Goal: Task Accomplishment & Management: Use online tool/utility

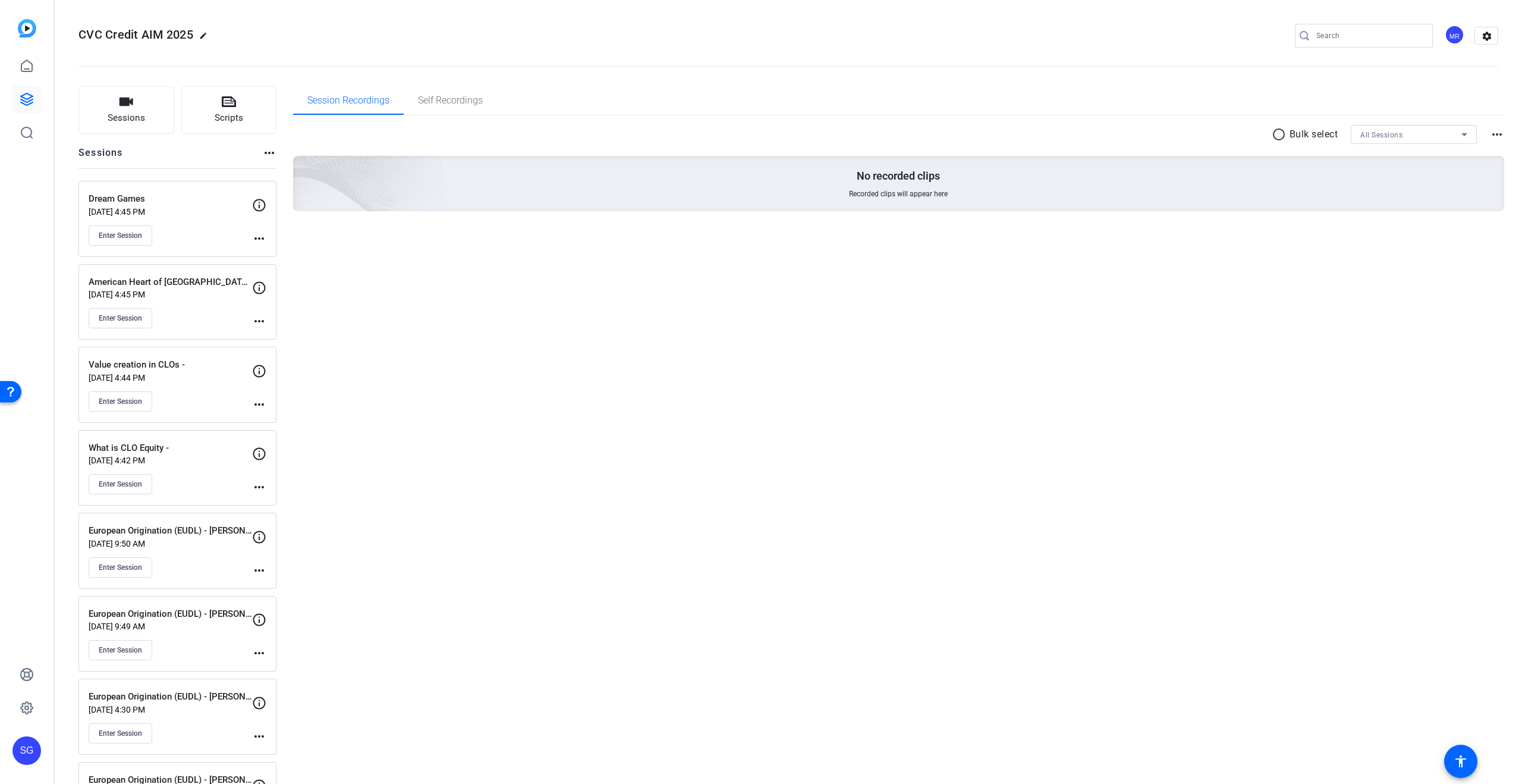
scroll to position [152, 0]
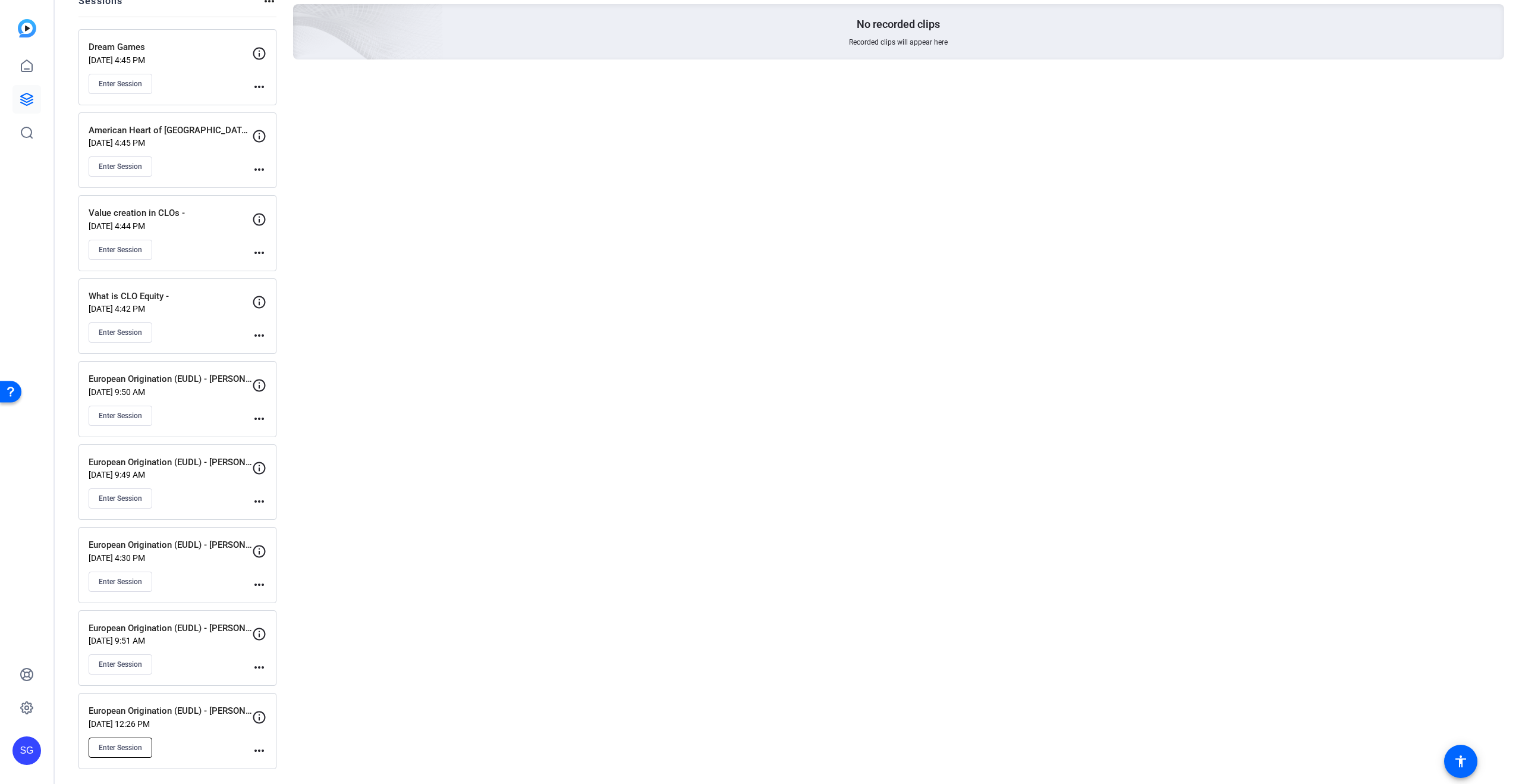
click at [119, 746] on span "Enter Session" at bounding box center [120, 748] width 44 height 10
click at [119, 752] on span "Enter Session" at bounding box center [120, 748] width 44 height 10
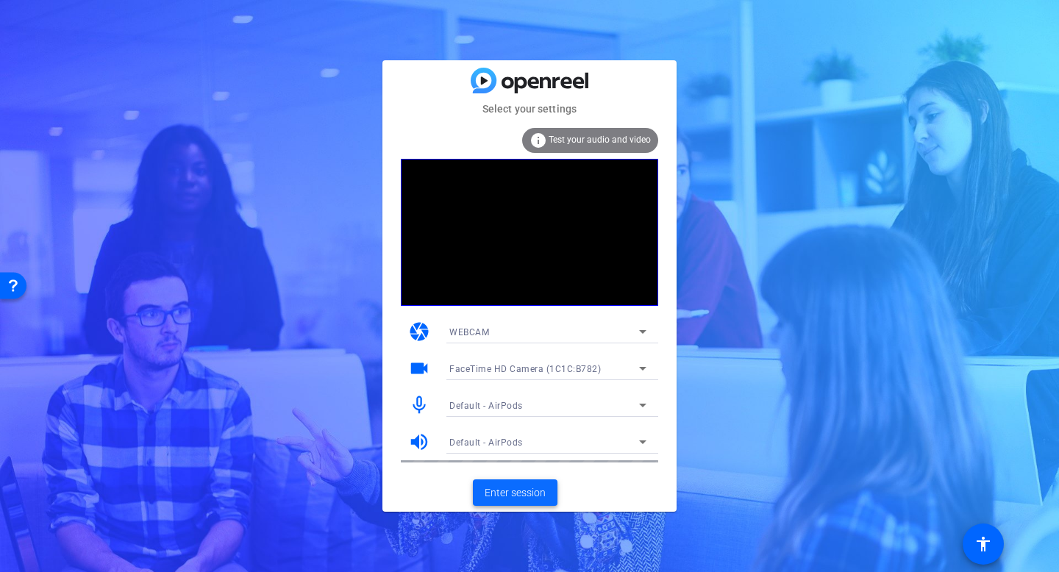
click at [532, 492] on span "Enter session" at bounding box center [515, 493] width 61 height 15
click at [527, 492] on span "Enter session" at bounding box center [515, 493] width 61 height 15
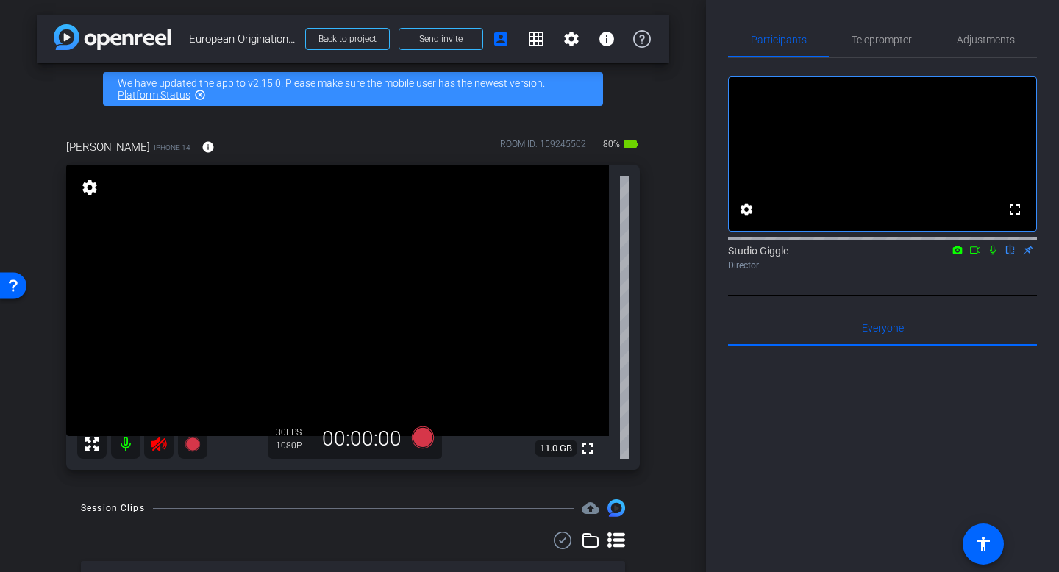
click at [159, 449] on icon at bounding box center [158, 444] width 15 height 15
click at [981, 43] on span "Adjustments" at bounding box center [986, 40] width 58 height 10
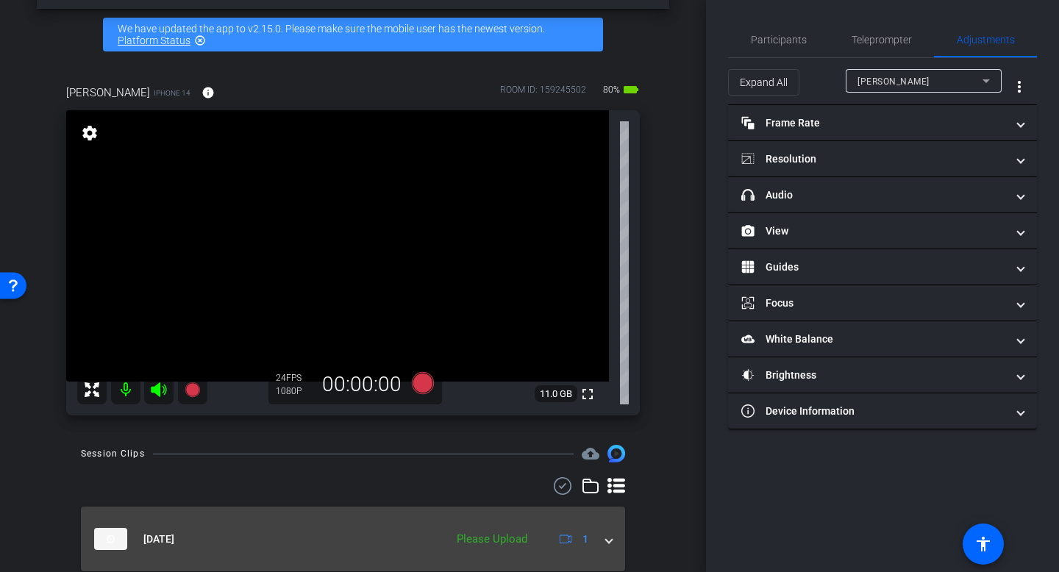
scroll to position [106, 0]
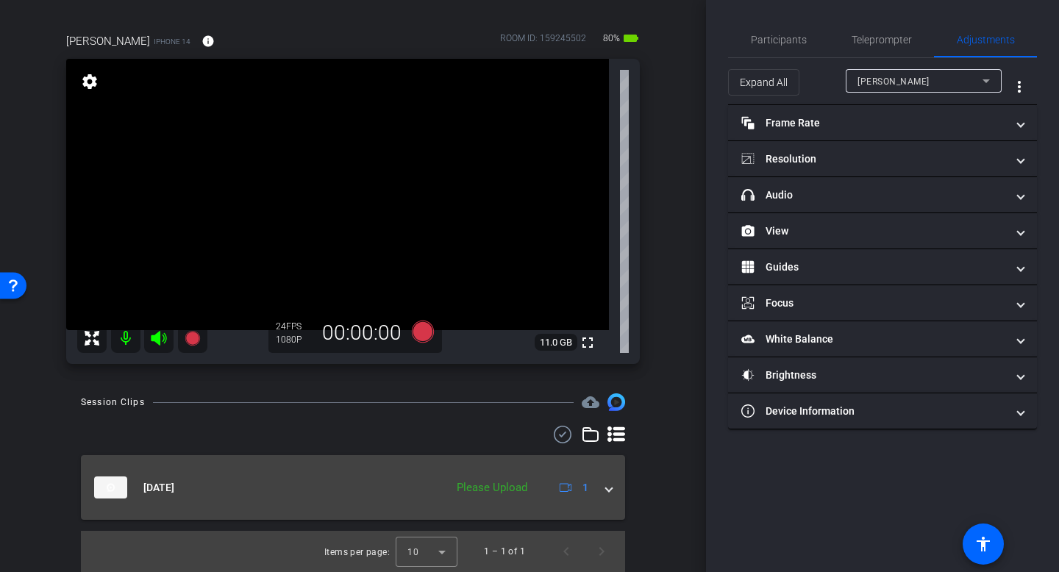
click at [619, 489] on mat-expansion-panel-header "Oct 1, 2025 Please Upload 1" at bounding box center [353, 487] width 544 height 65
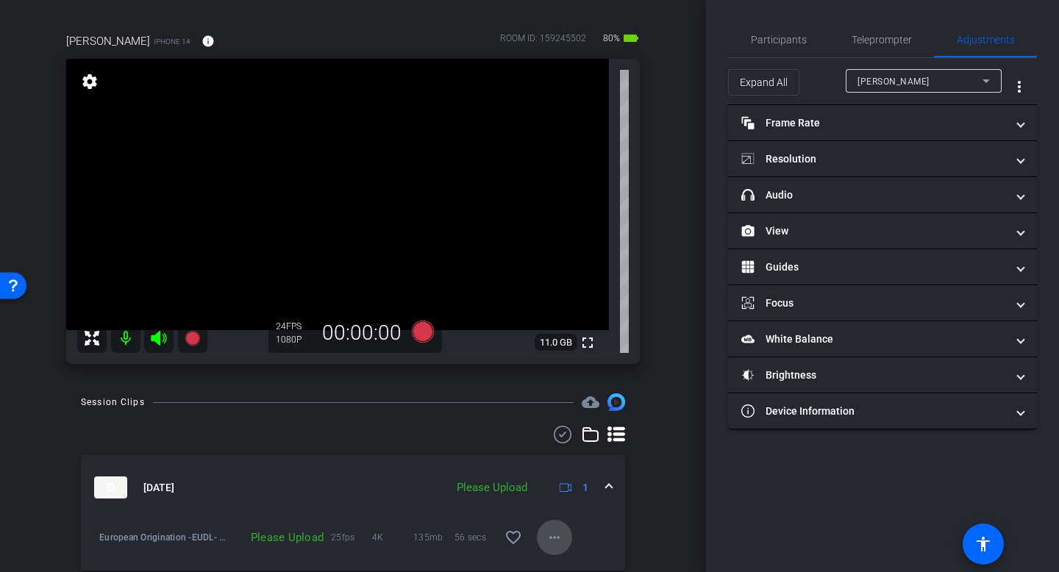
click at [547, 539] on mat-icon "more_horiz" at bounding box center [555, 538] width 18 height 18
click at [586, 468] on span "Upload" at bounding box center [578, 471] width 59 height 18
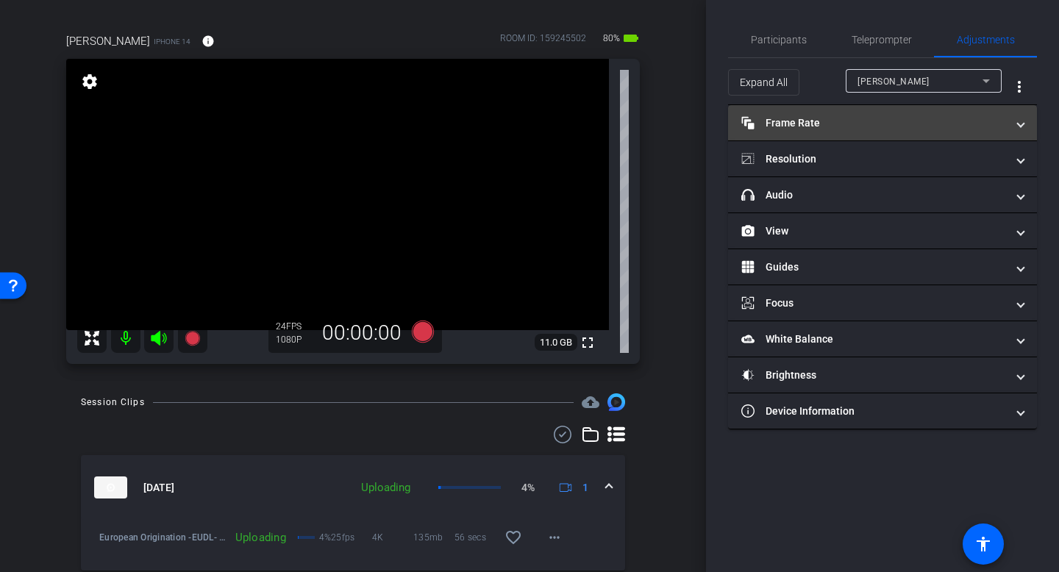
click at [898, 126] on mat-panel-title "Frame Rate Frame Rate" at bounding box center [874, 123] width 265 height 15
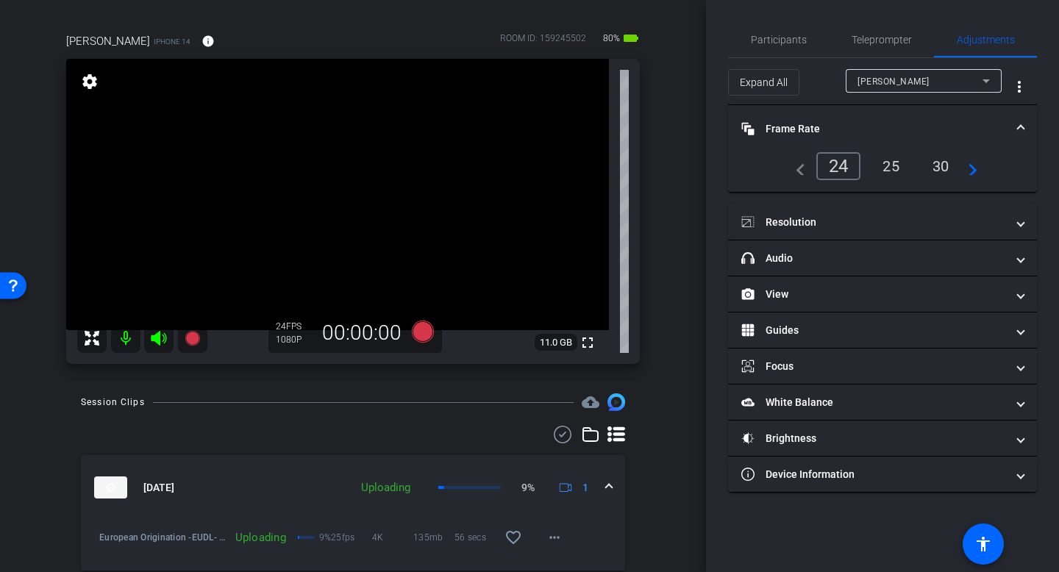
drag, startPoint x: 891, startPoint y: 160, endPoint x: 888, endPoint y: 196, distance: 35.4
click at [891, 160] on div "25" at bounding box center [891, 166] width 39 height 25
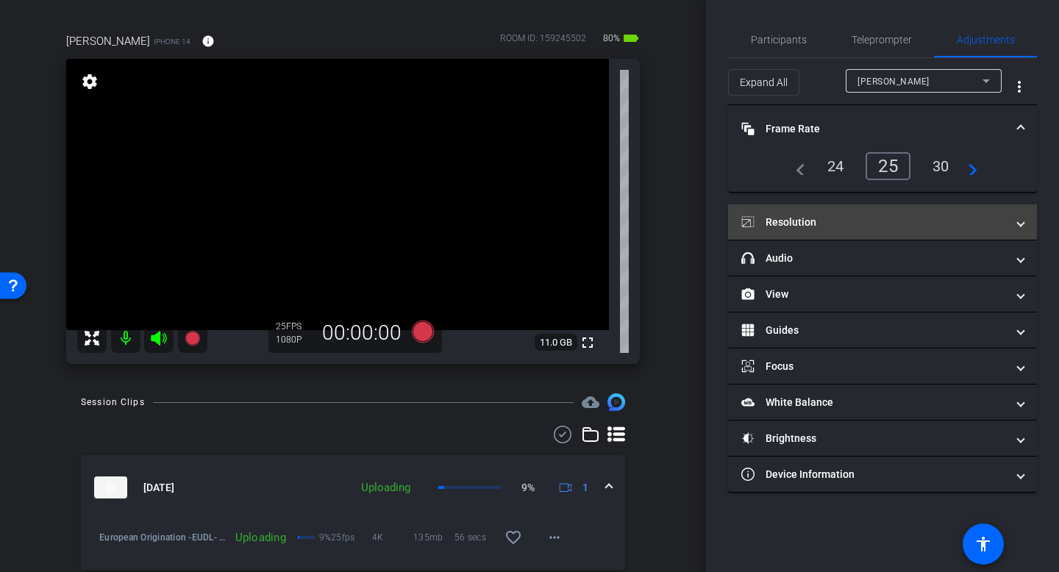
drag, startPoint x: 895, startPoint y: 213, endPoint x: 903, endPoint y: 237, distance: 25.6
click at [895, 213] on mat-expansion-panel-header "Resolution" at bounding box center [882, 222] width 309 height 35
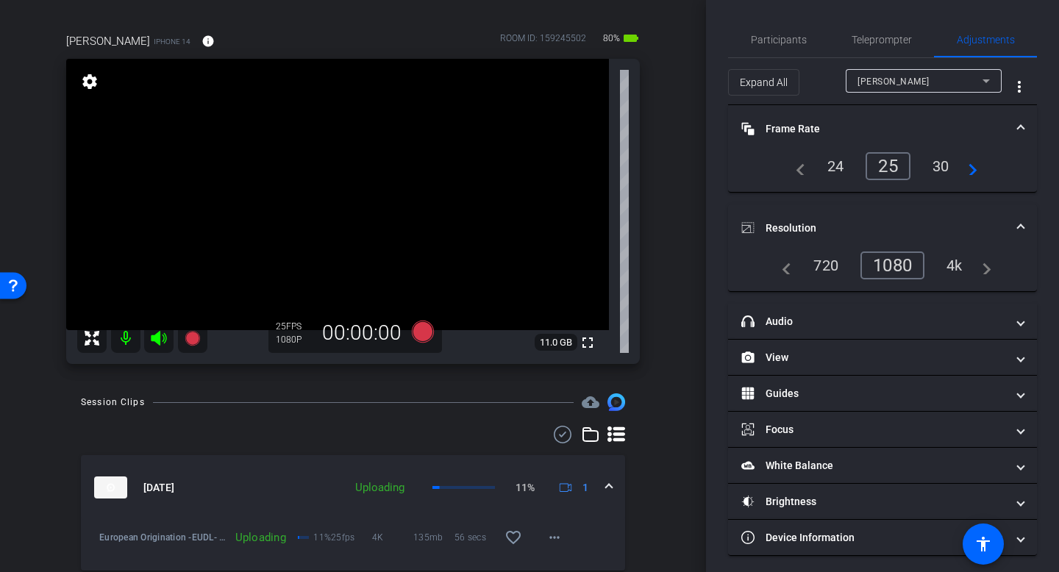
click at [956, 268] on div "4k" at bounding box center [955, 265] width 38 height 25
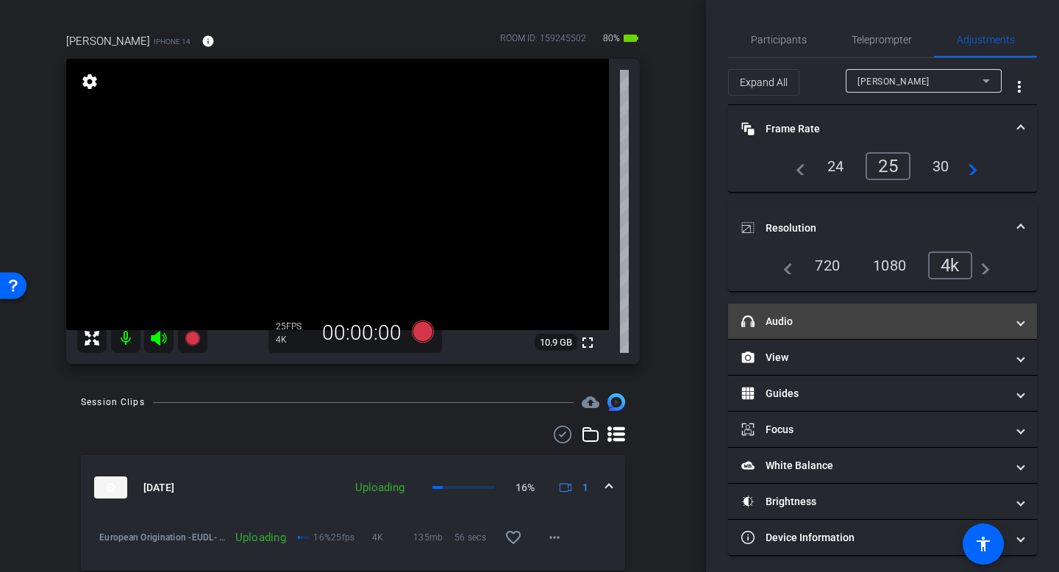
drag, startPoint x: 946, startPoint y: 314, endPoint x: 931, endPoint y: 338, distance: 28.4
click at [946, 315] on mat-panel-title "headphone icon Audio" at bounding box center [874, 321] width 265 height 15
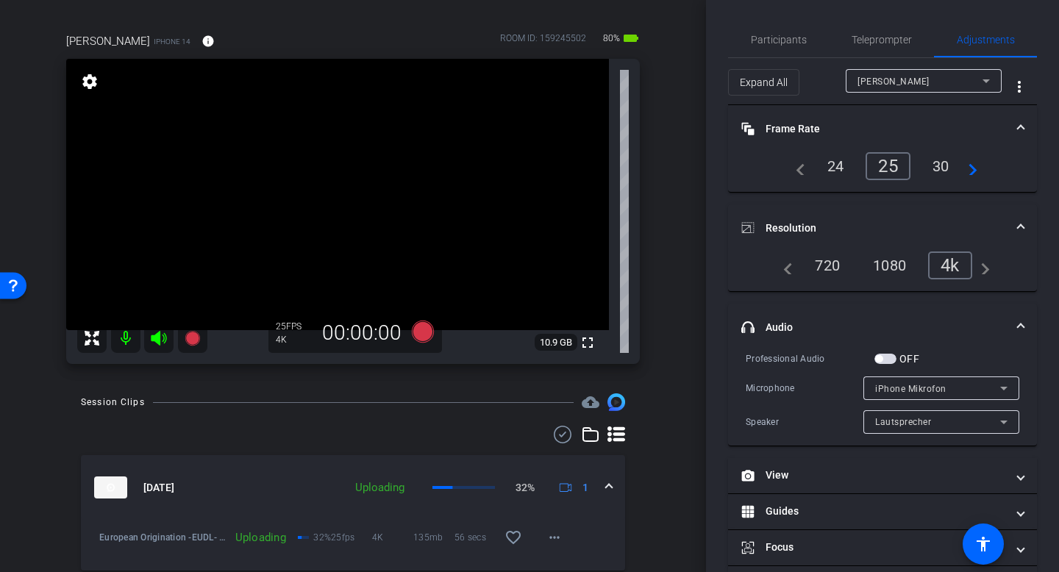
click at [979, 382] on div "iPhone Mikrofon" at bounding box center [938, 389] width 125 height 18
drag, startPoint x: 983, startPoint y: 383, endPoint x: 979, endPoint y: 391, distance: 9.2
click at [983, 383] on div at bounding box center [529, 286] width 1059 height 572
click at [970, 425] on div "Lautsprecher" at bounding box center [938, 422] width 125 height 18
click at [982, 423] on div at bounding box center [529, 286] width 1059 height 572
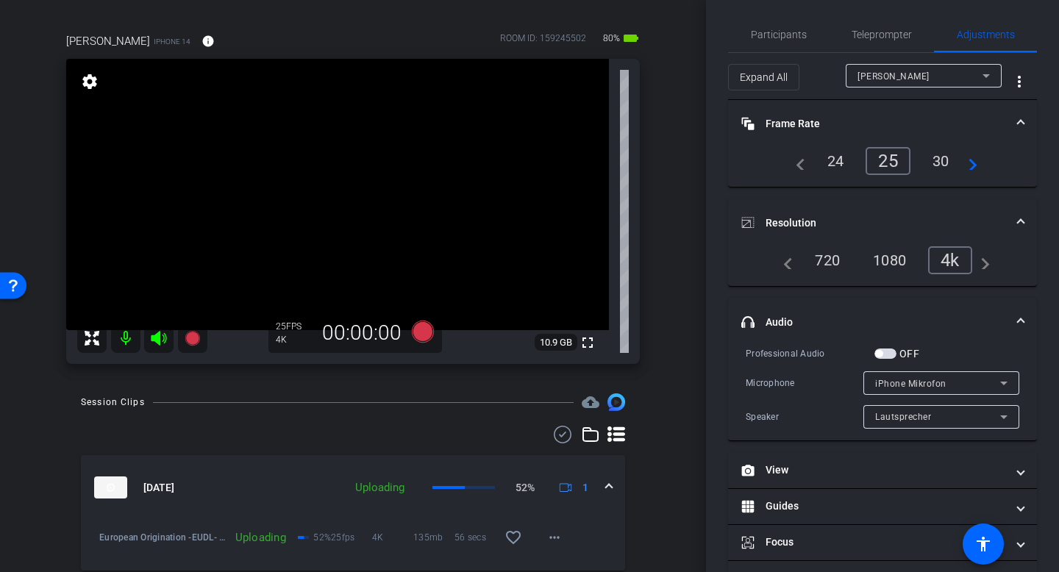
scroll to position [0, 0]
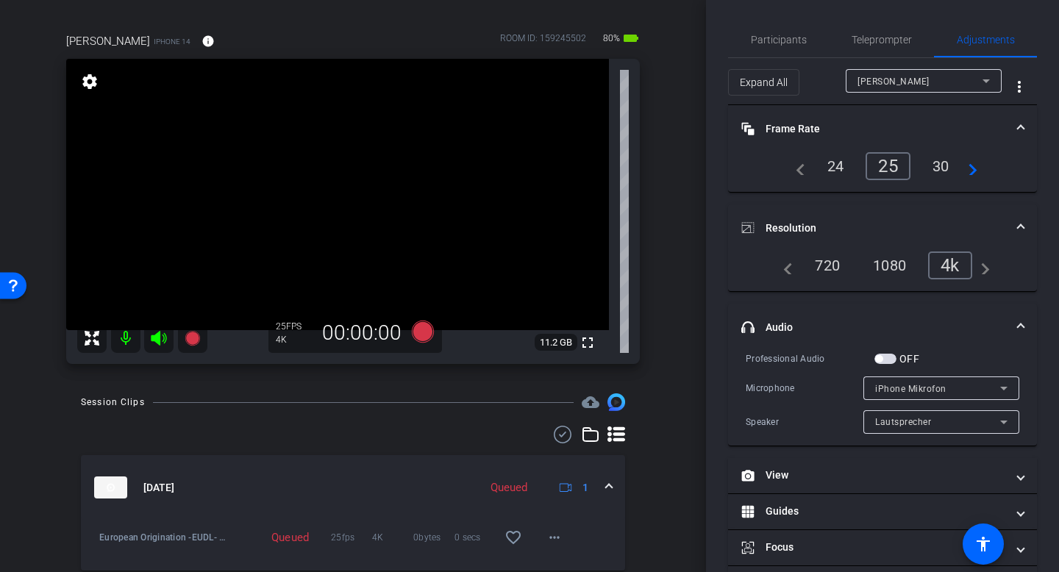
click at [78, 82] on div "settings" at bounding box center [89, 82] width 25 height 25
click at [93, 85] on mat-icon "settings" at bounding box center [89, 82] width 21 height 18
drag, startPoint x: 797, startPoint y: 44, endPoint x: 820, endPoint y: 46, distance: 23.6
click at [797, 44] on span "Participants" at bounding box center [779, 40] width 56 height 10
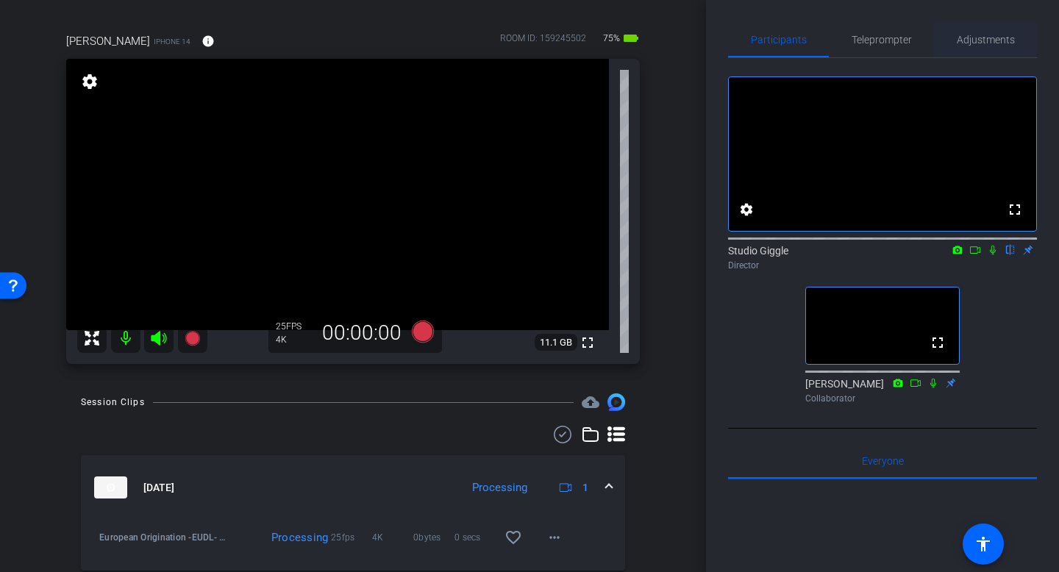
click at [974, 43] on span "Adjustments" at bounding box center [986, 40] width 58 height 10
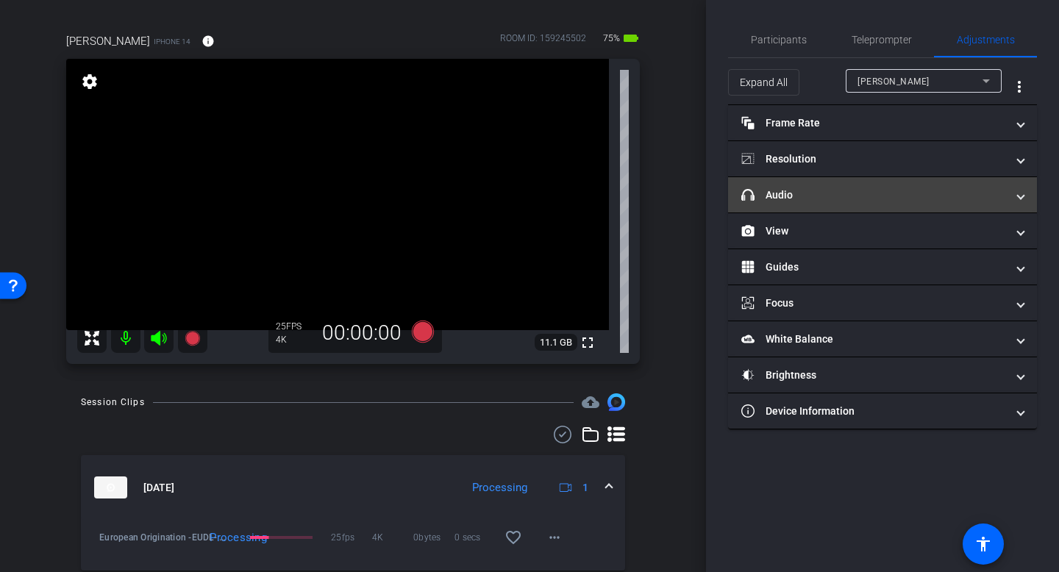
click at [879, 193] on mat-panel-title "headphone icon Audio" at bounding box center [874, 195] width 265 height 15
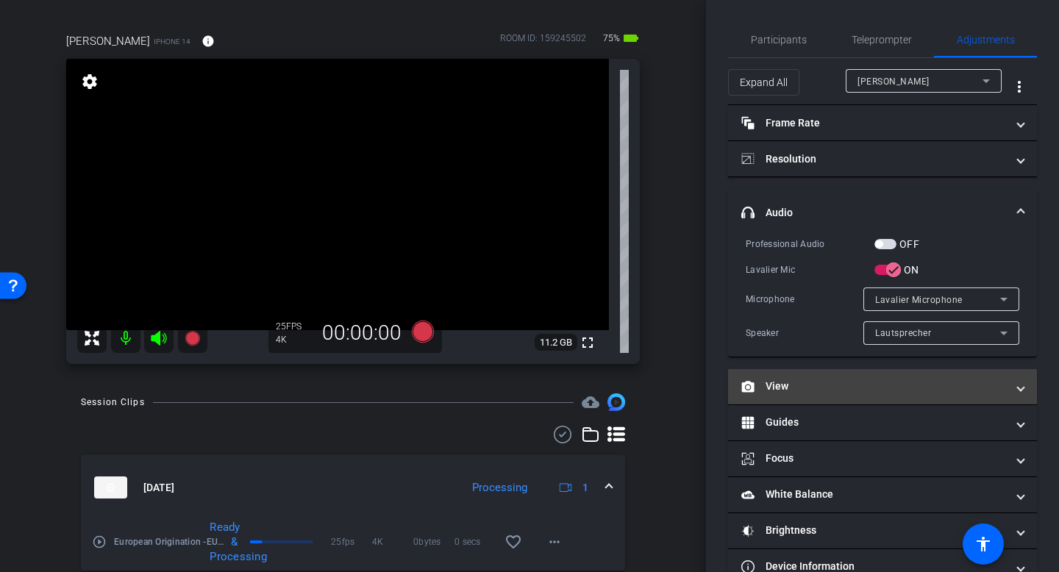
scroll to position [35, 0]
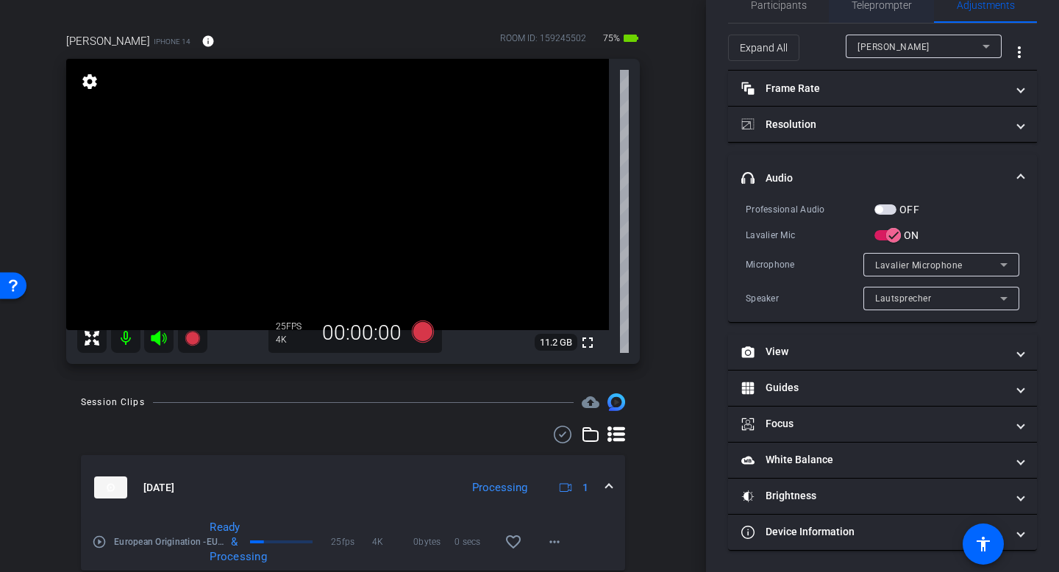
click at [879, 8] on span "Teleprompter" at bounding box center [882, 5] width 60 height 10
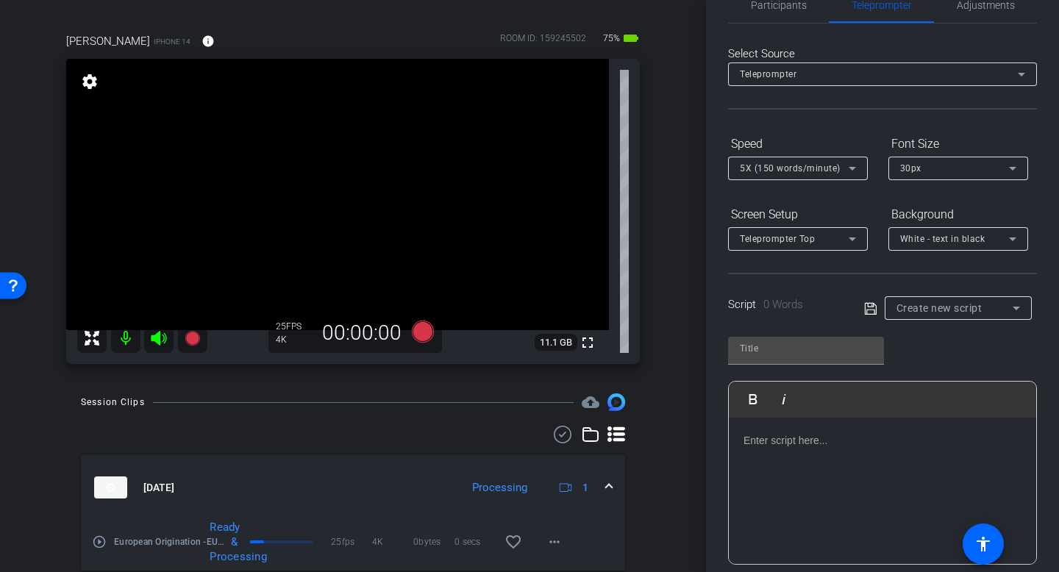
click at [955, 310] on span "Create new script" at bounding box center [940, 308] width 86 height 12
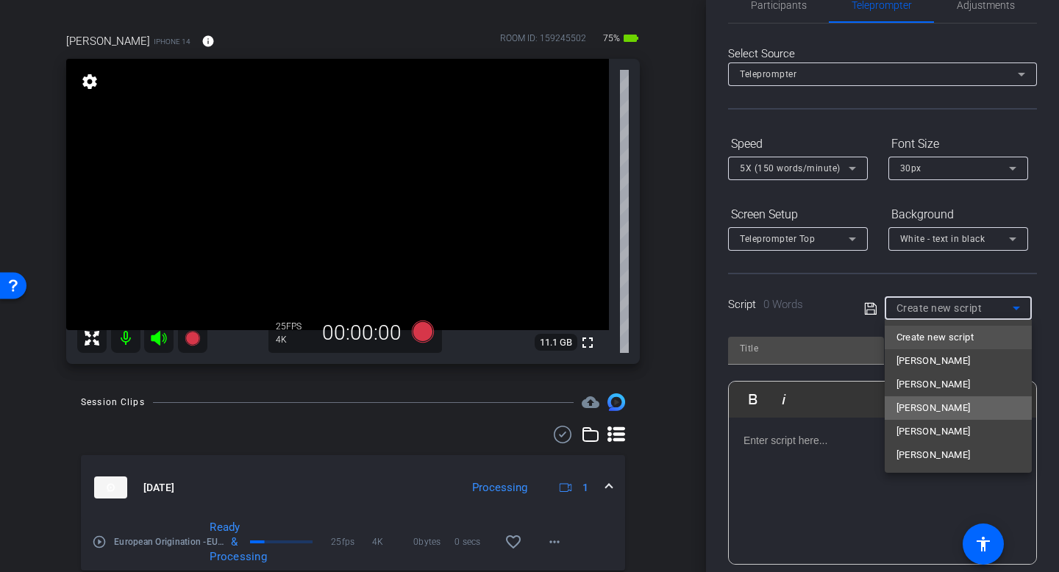
drag, startPoint x: 963, startPoint y: 413, endPoint x: 966, endPoint y: 572, distance: 158.9
click at [963, 413] on mat-option "[PERSON_NAME]" at bounding box center [958, 409] width 147 height 24
type input "[PERSON_NAME]"
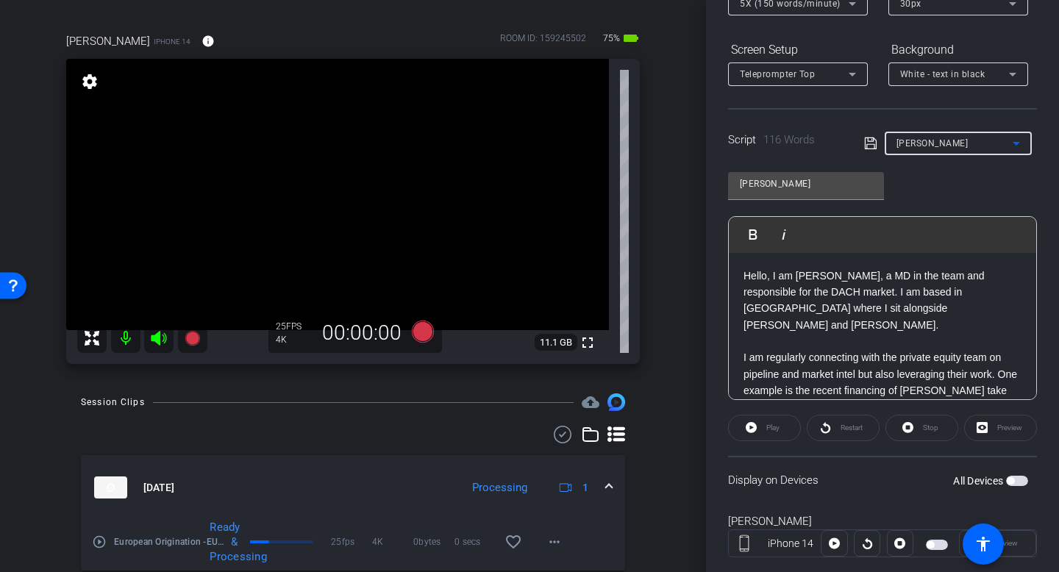
scroll to position [220, 0]
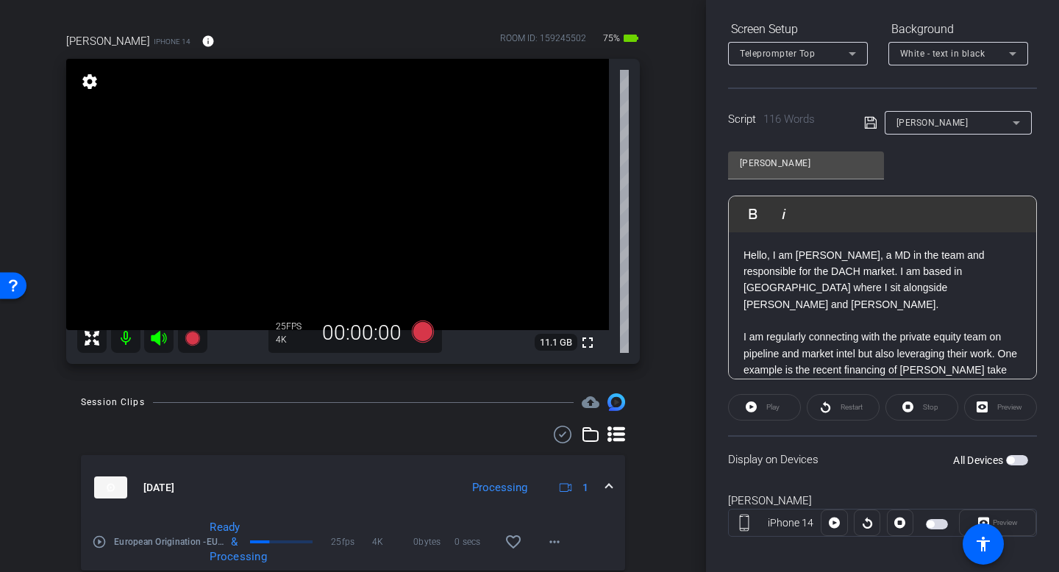
click at [934, 522] on span "button" at bounding box center [930, 524] width 7 height 7
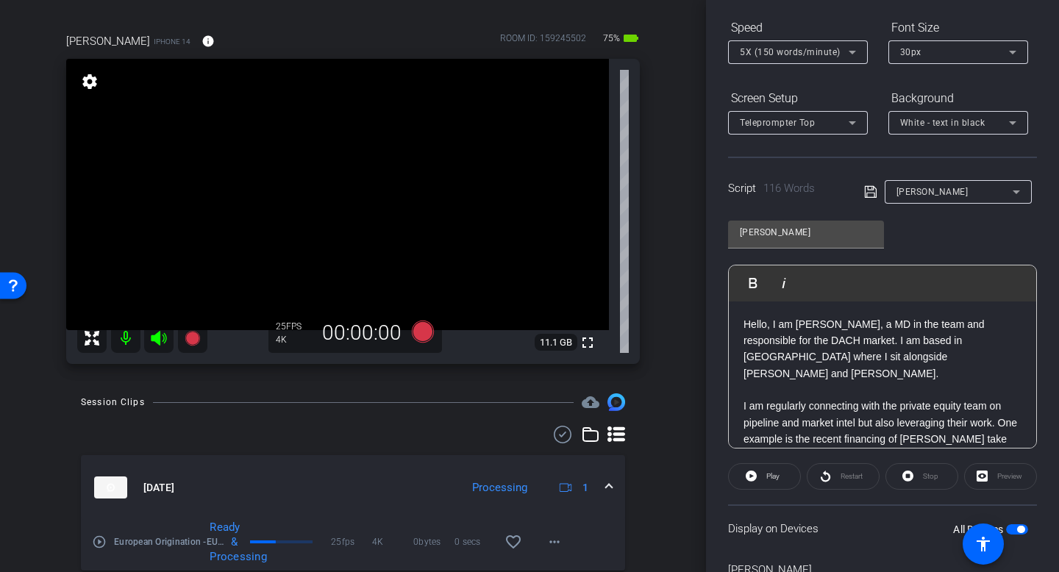
scroll to position [140, 0]
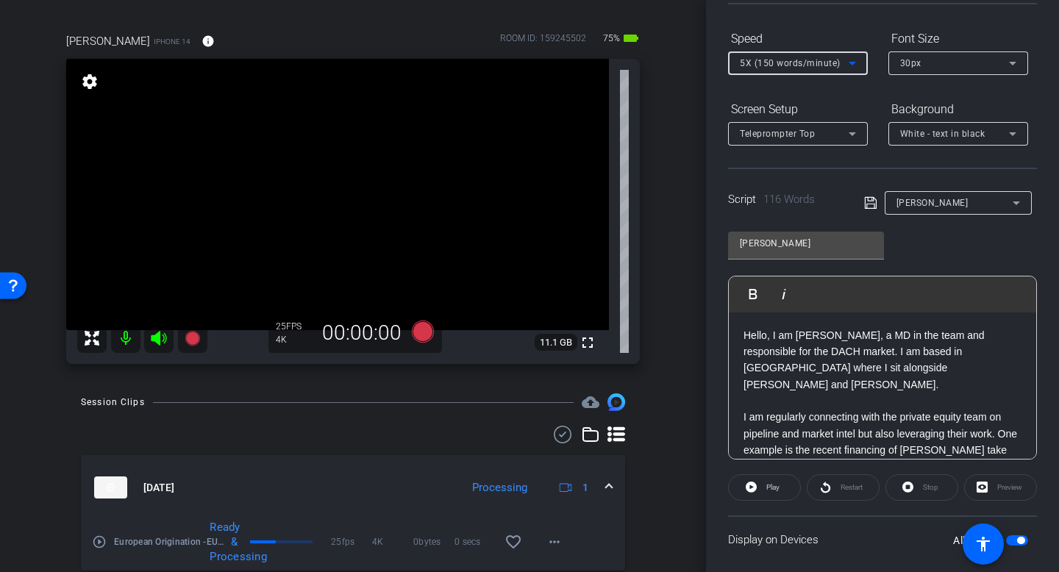
click at [837, 61] on span "5X (150 words/minute)" at bounding box center [790, 63] width 101 height 10
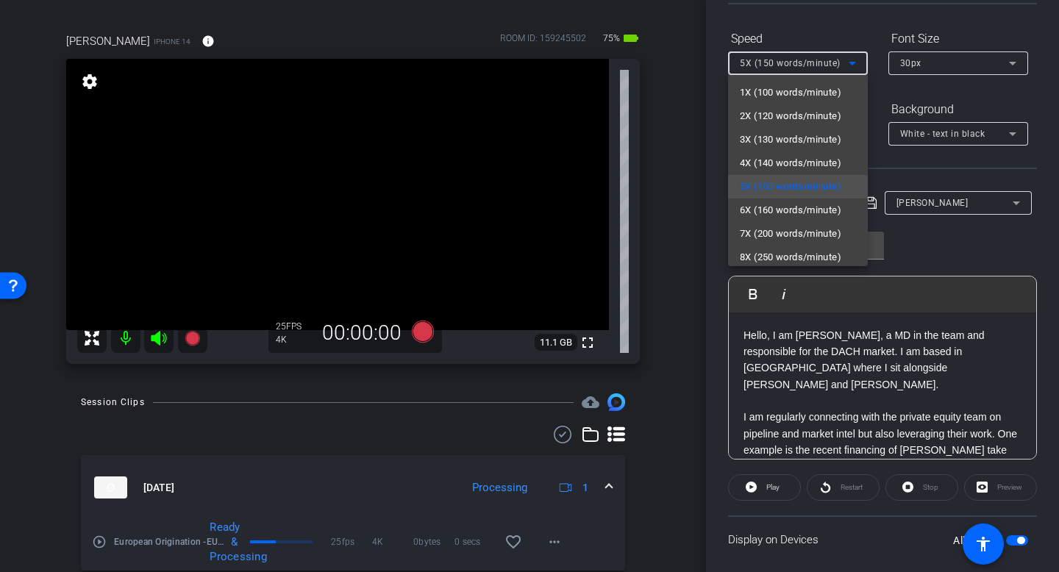
click at [837, 61] on div at bounding box center [529, 286] width 1059 height 572
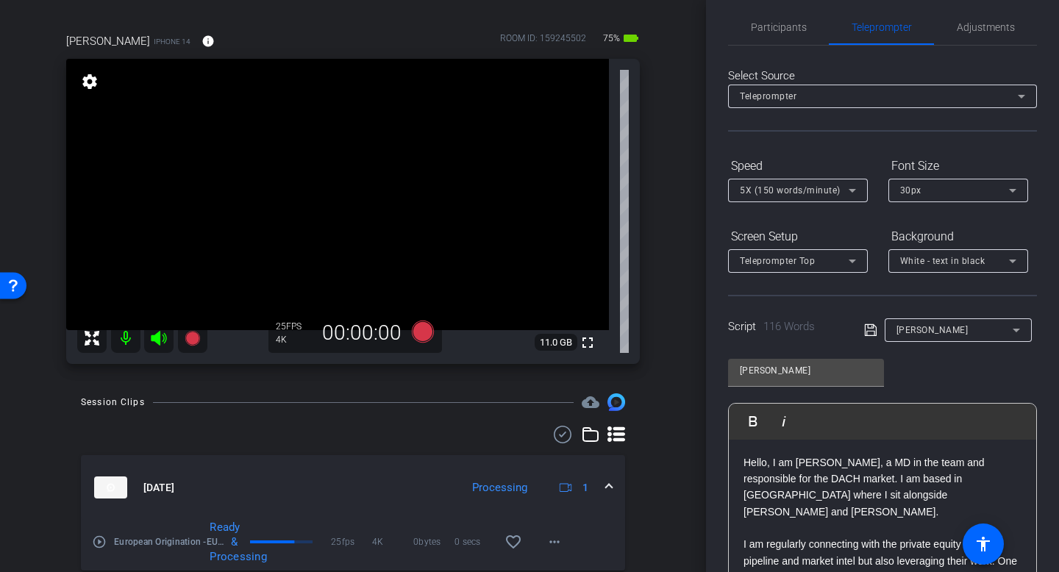
scroll to position [0, 0]
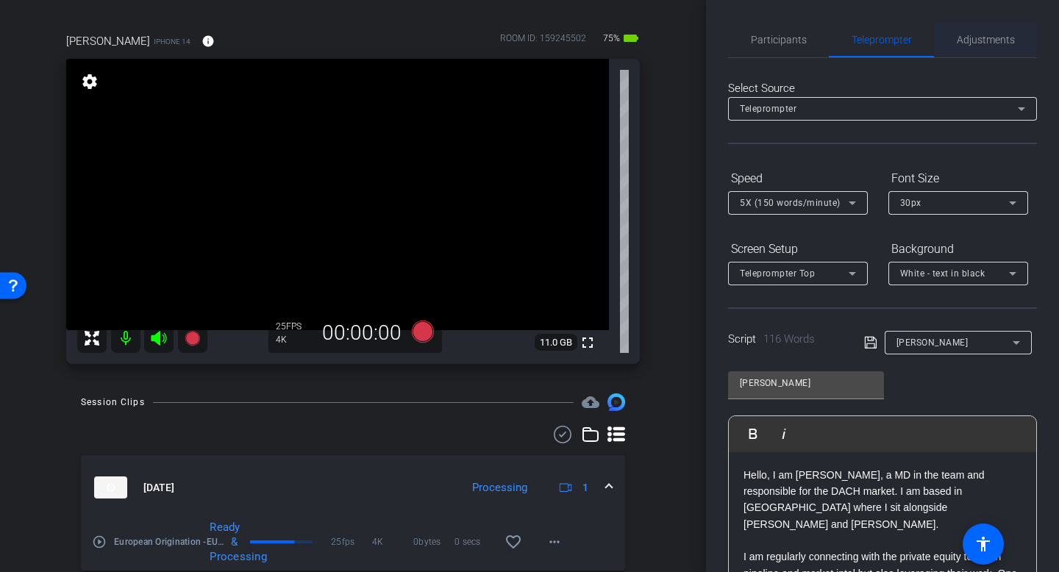
click at [990, 40] on span "Adjustments" at bounding box center [986, 40] width 58 height 10
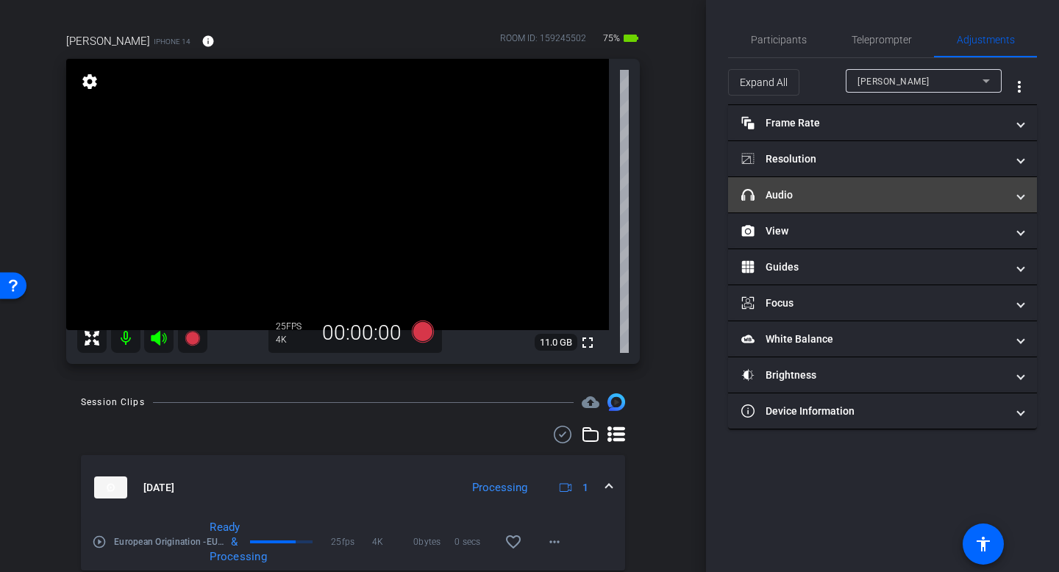
click at [847, 199] on mat-panel-title "headphone icon Audio" at bounding box center [874, 195] width 265 height 15
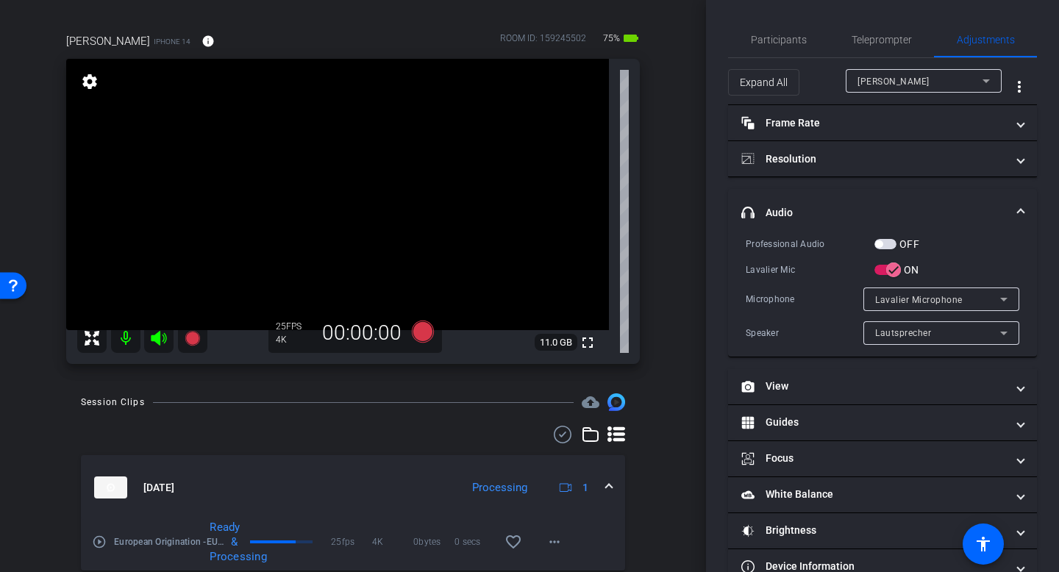
drag, startPoint x: 862, startPoint y: 40, endPoint x: 875, endPoint y: 191, distance: 150.7
click at [861, 41] on span "Teleprompter" at bounding box center [882, 40] width 60 height 10
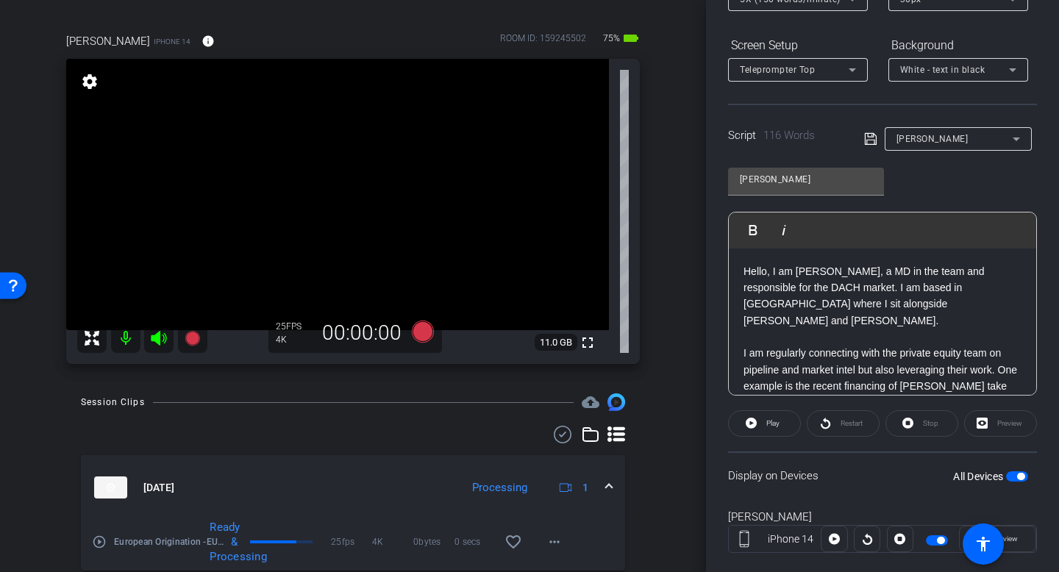
scroll to position [71, 0]
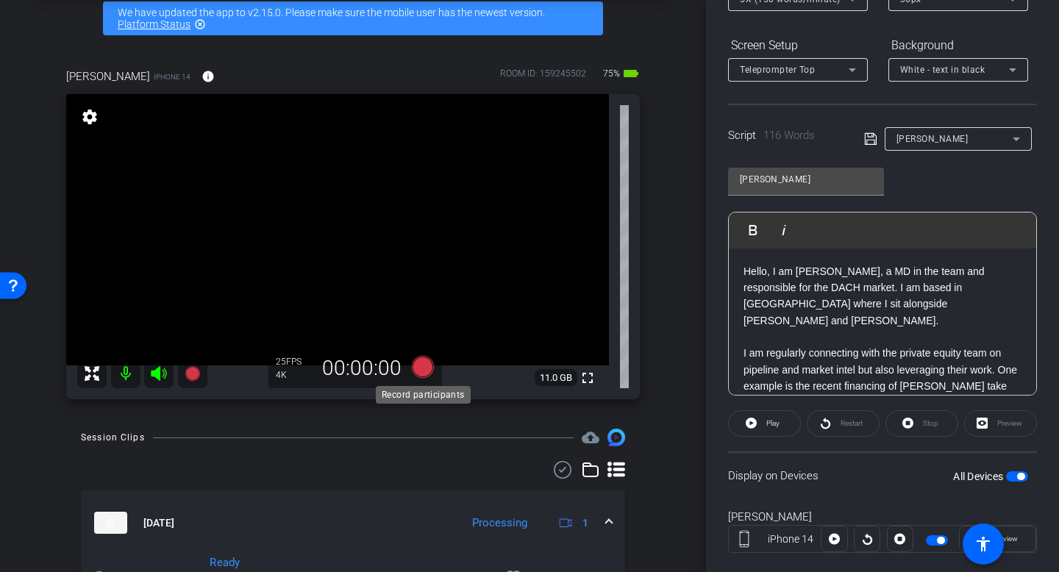
click at [420, 370] on icon at bounding box center [423, 367] width 22 height 22
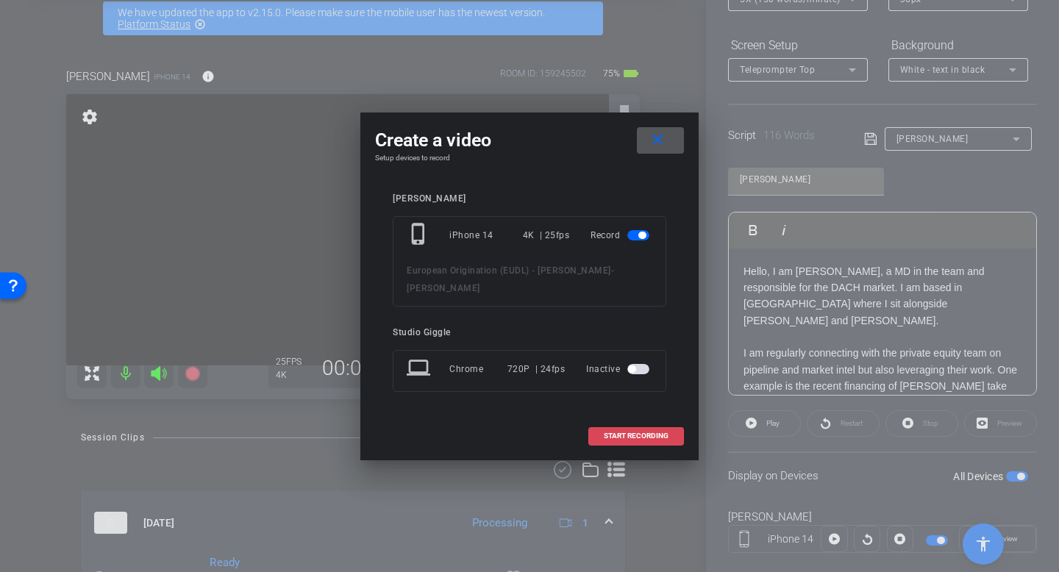
click at [620, 430] on span at bounding box center [636, 436] width 94 height 35
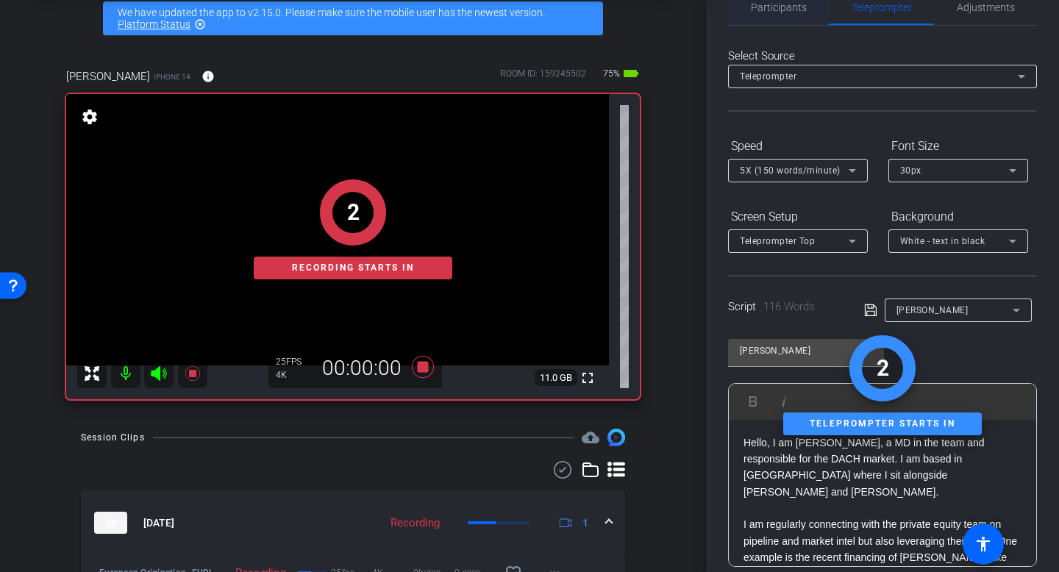
scroll to position [0, 0]
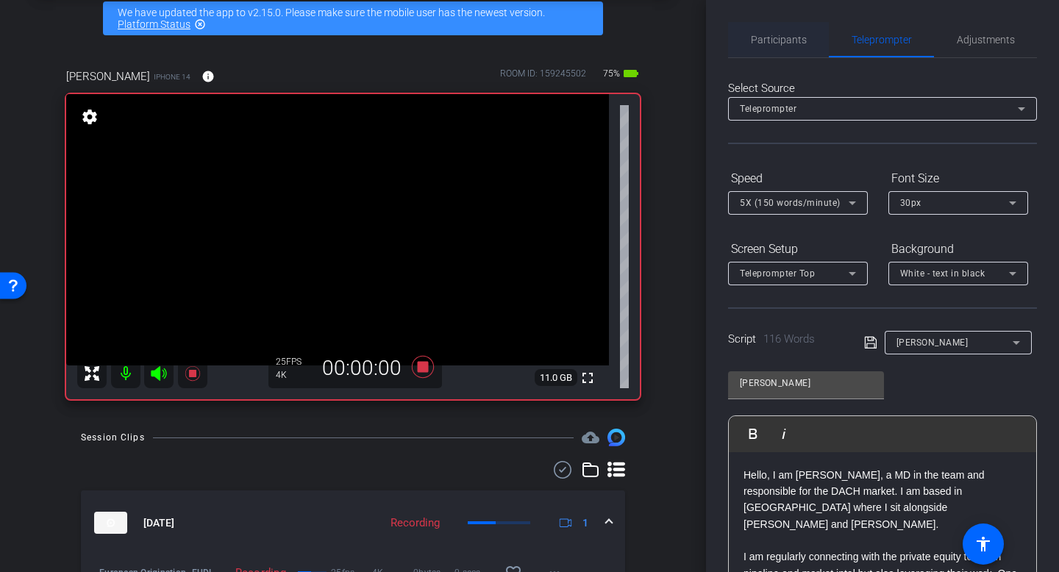
click at [781, 43] on span "Participants" at bounding box center [779, 40] width 56 height 10
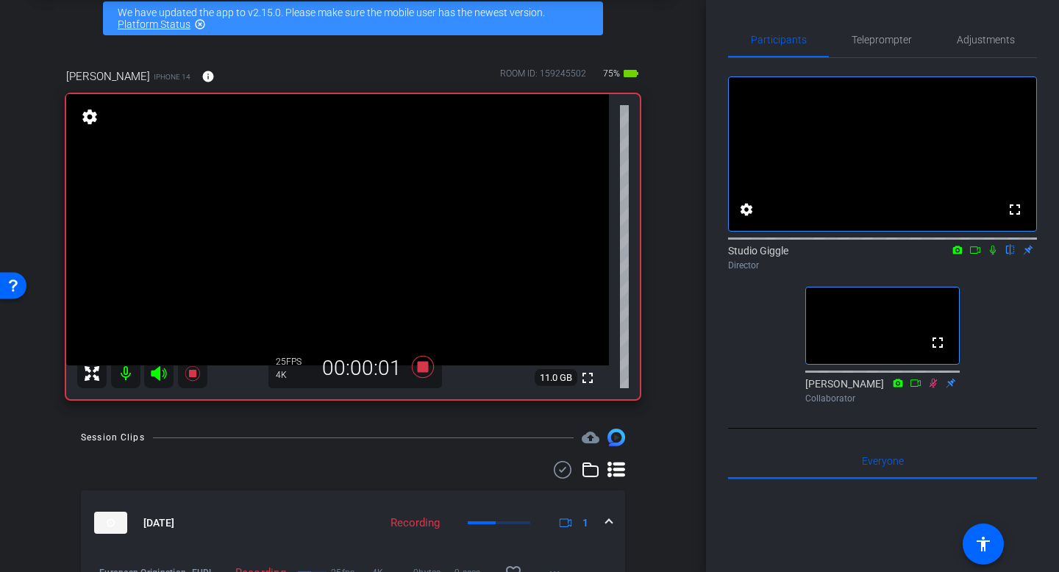
click at [995, 272] on div "Studio Giggle flip Director" at bounding box center [882, 258] width 309 height 29
drag, startPoint x: 993, startPoint y: 269, endPoint x: 983, endPoint y: 269, distance: 10.3
click at [993, 255] on icon at bounding box center [993, 250] width 12 height 10
drag, startPoint x: 980, startPoint y: 269, endPoint x: 980, endPoint y: 316, distance: 47.8
click at [980, 254] on icon at bounding box center [975, 249] width 10 height 7
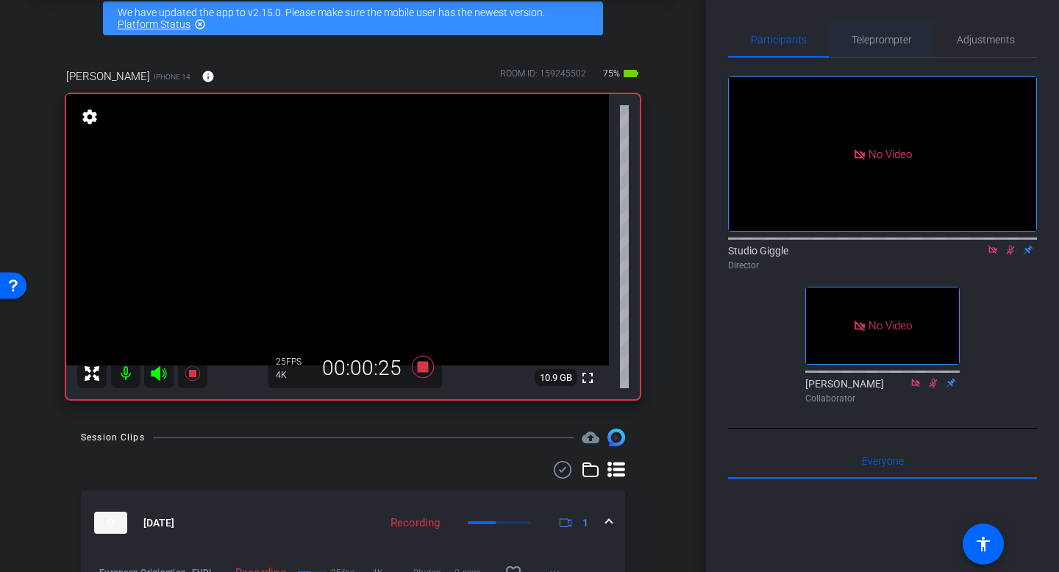
click at [901, 43] on span "Teleprompter" at bounding box center [882, 40] width 60 height 10
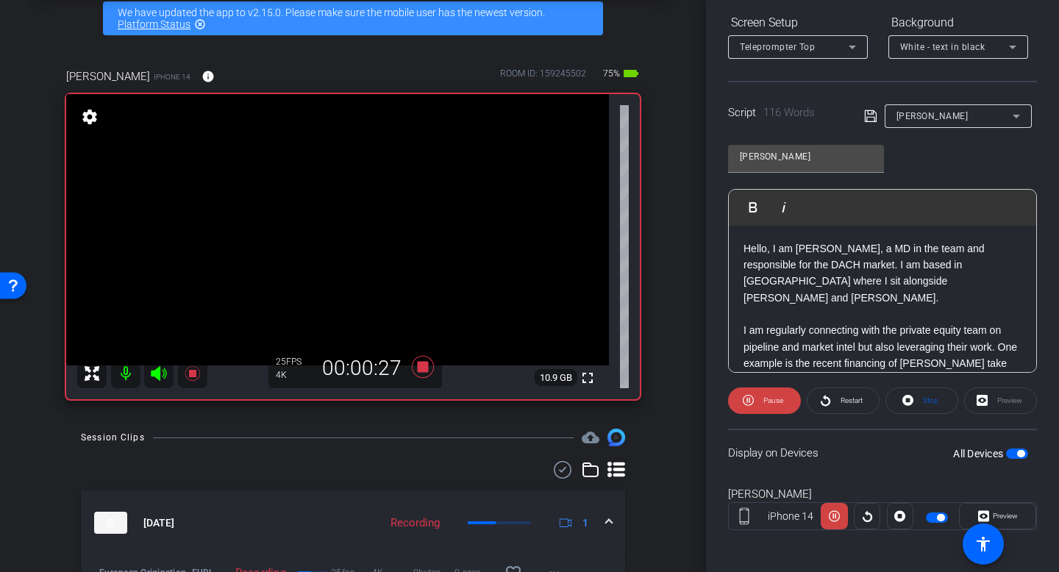
scroll to position [232, 0]
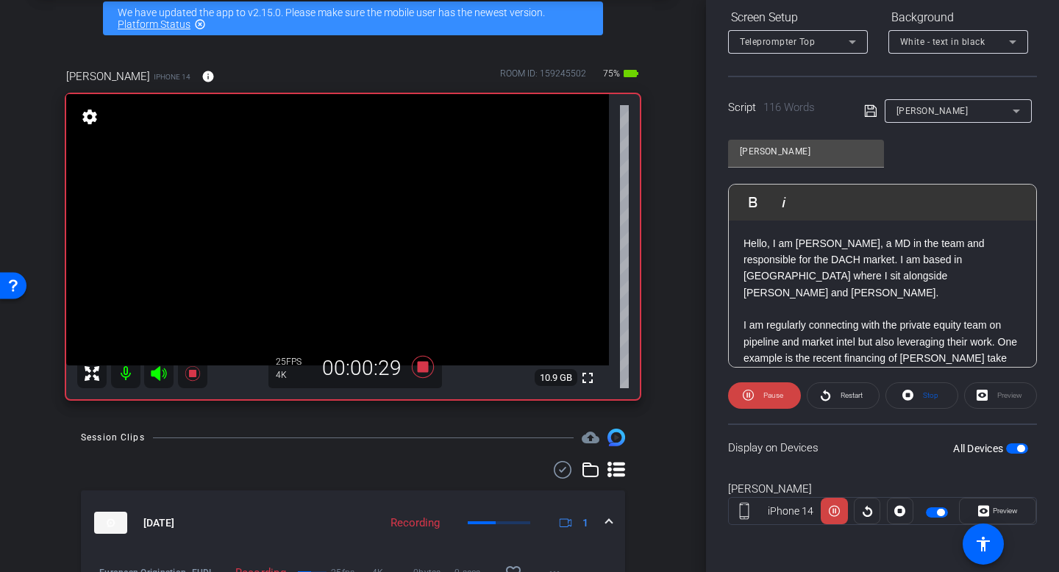
click at [1010, 397] on div "Preview" at bounding box center [1001, 396] width 73 height 26
click at [1016, 516] on span "Preview" at bounding box center [1004, 511] width 29 height 21
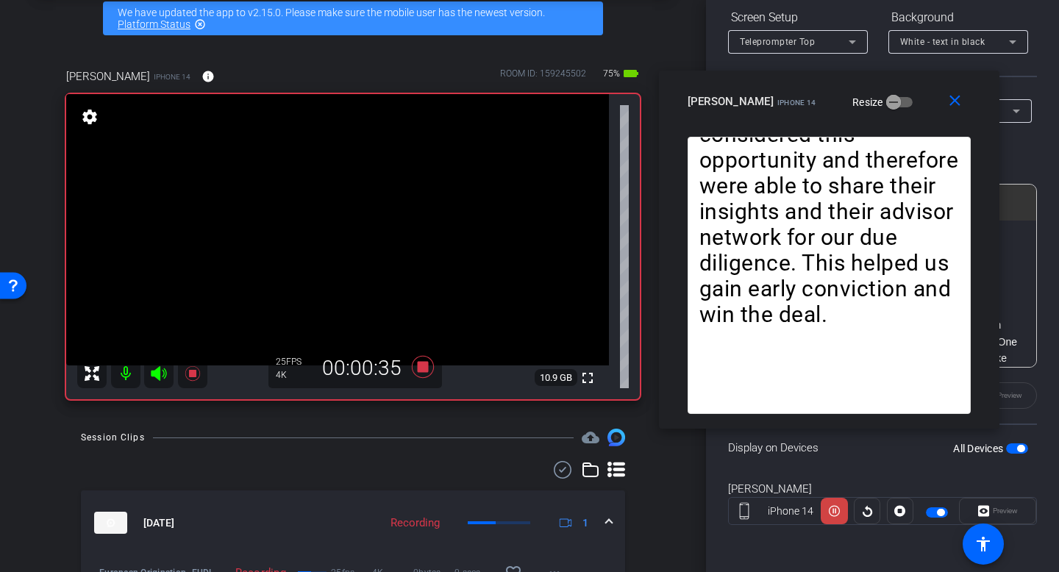
drag, startPoint x: 598, startPoint y: 115, endPoint x: 782, endPoint y: 85, distance: 186.4
click at [782, 88] on div "christine weis iPhone 14 Resize" at bounding box center [835, 101] width 294 height 26
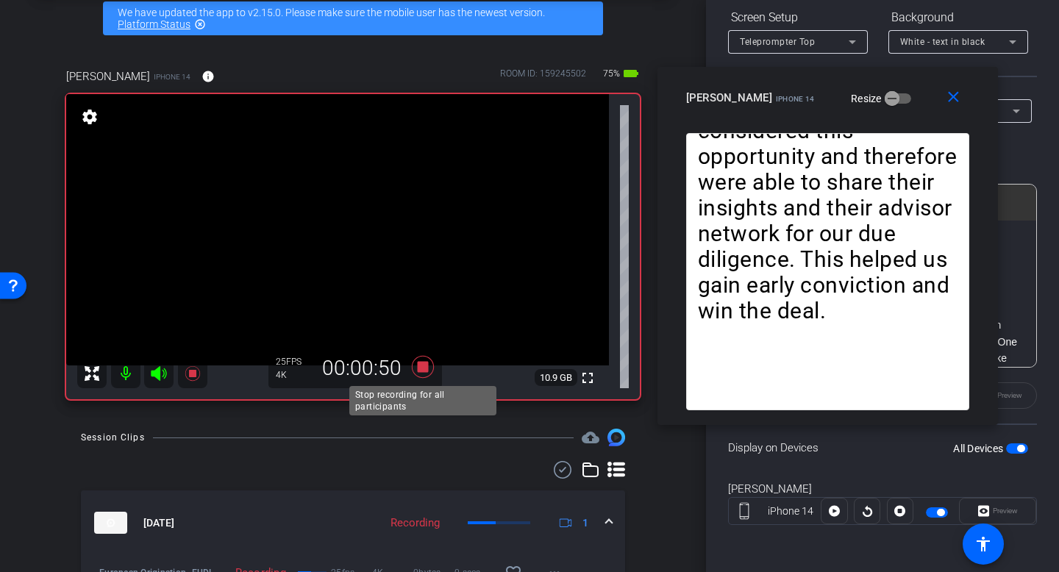
click at [427, 368] on icon at bounding box center [423, 367] width 22 height 22
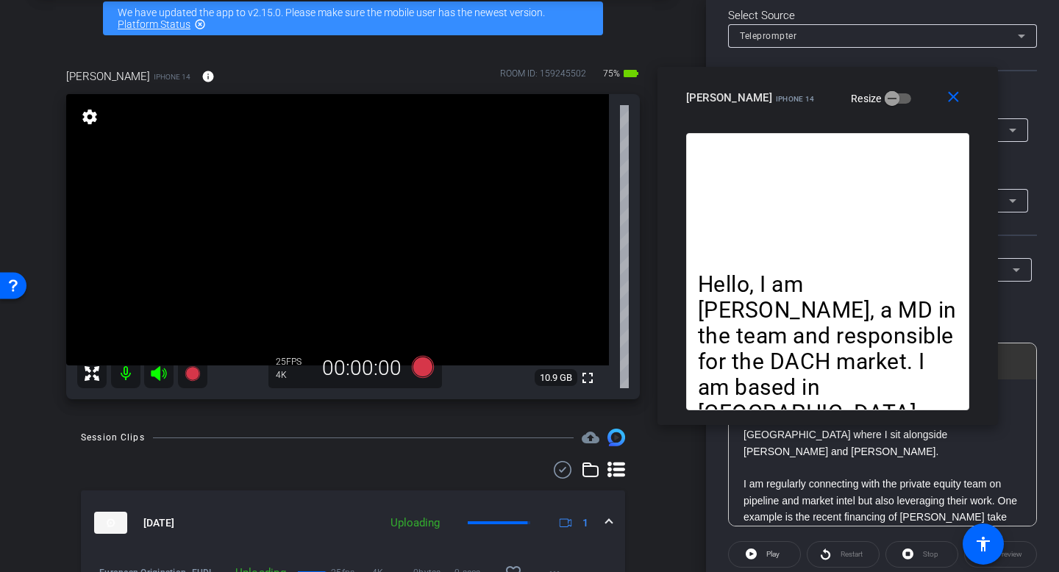
scroll to position [61, 0]
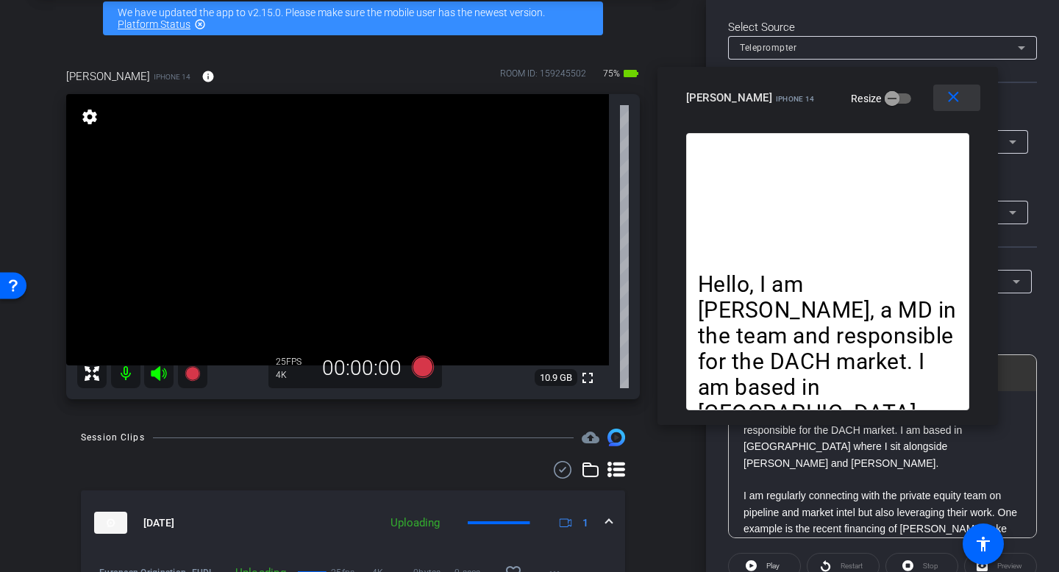
drag, startPoint x: 947, startPoint y: 93, endPoint x: 811, endPoint y: 55, distance: 141.2
click at [945, 93] on mat-icon "close" at bounding box center [954, 97] width 18 height 18
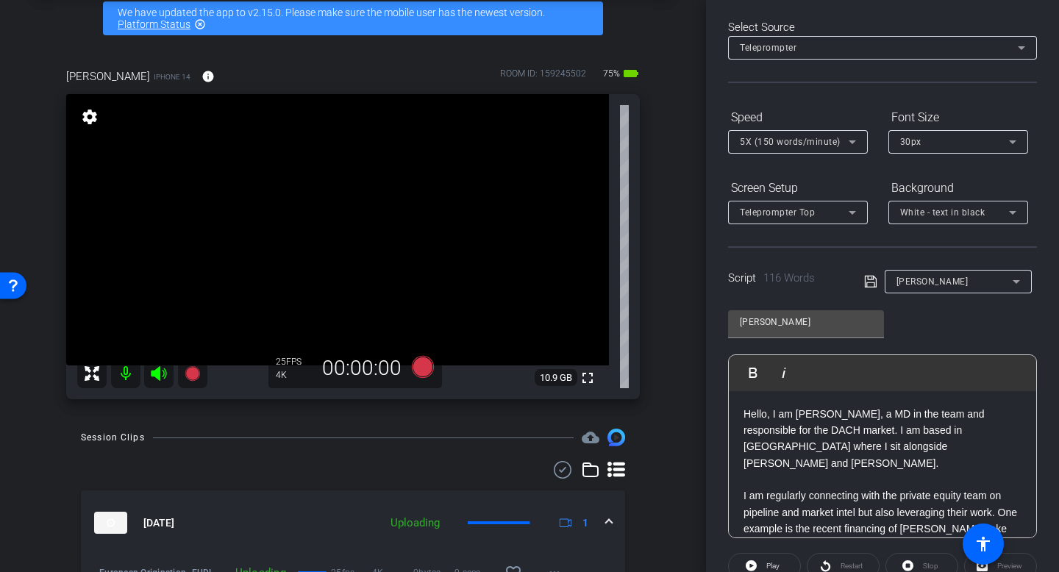
scroll to position [0, 0]
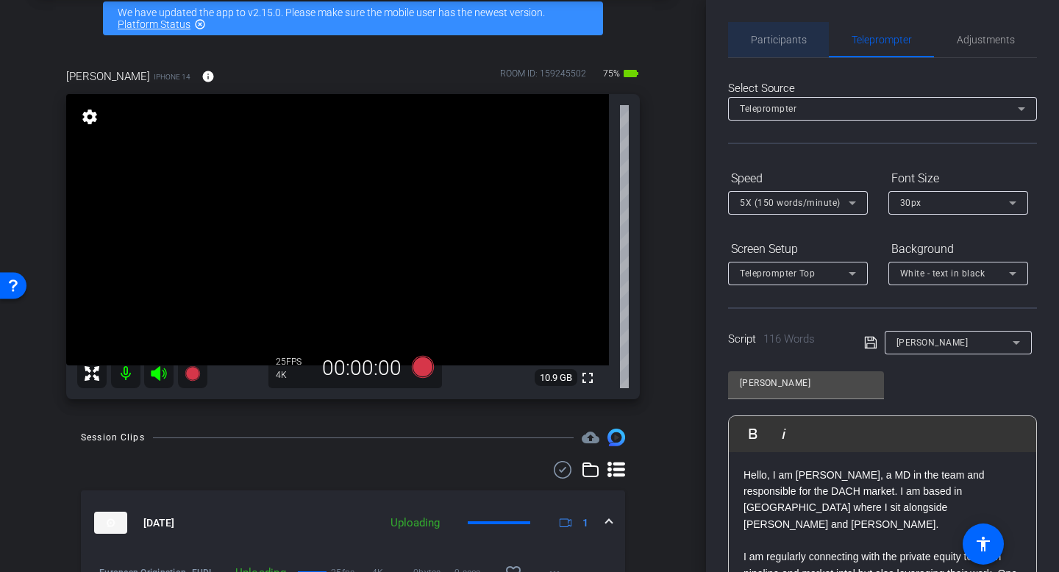
drag, startPoint x: 782, startPoint y: 30, endPoint x: 807, endPoint y: 73, distance: 49.5
click at [782, 31] on span "Participants" at bounding box center [779, 39] width 56 height 35
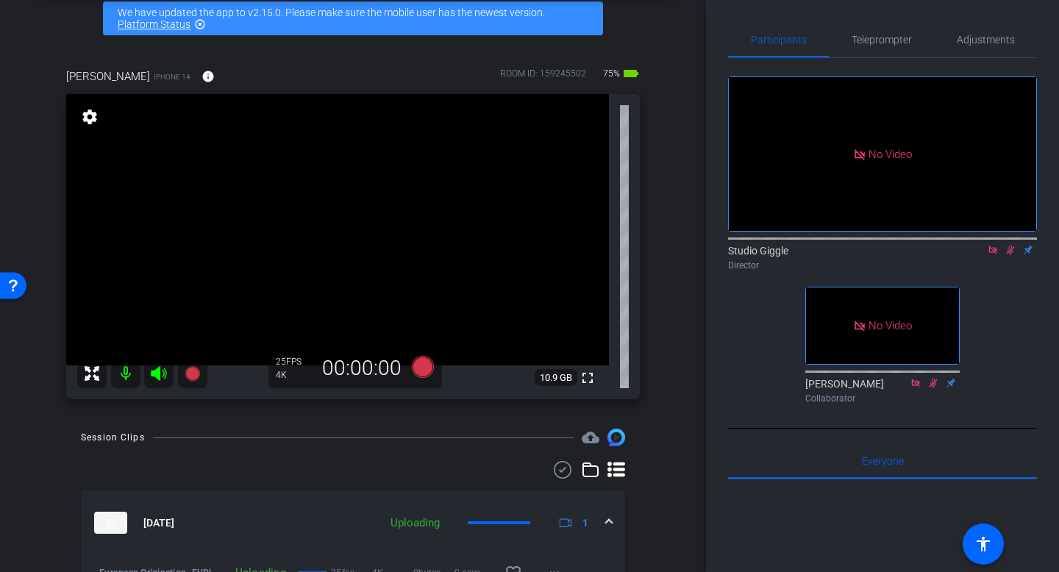
click at [998, 245] on icon at bounding box center [993, 250] width 12 height 10
drag, startPoint x: 996, startPoint y: 266, endPoint x: 997, endPoint y: 276, distance: 9.6
click at [996, 255] on icon at bounding box center [994, 251] width 8 height 10
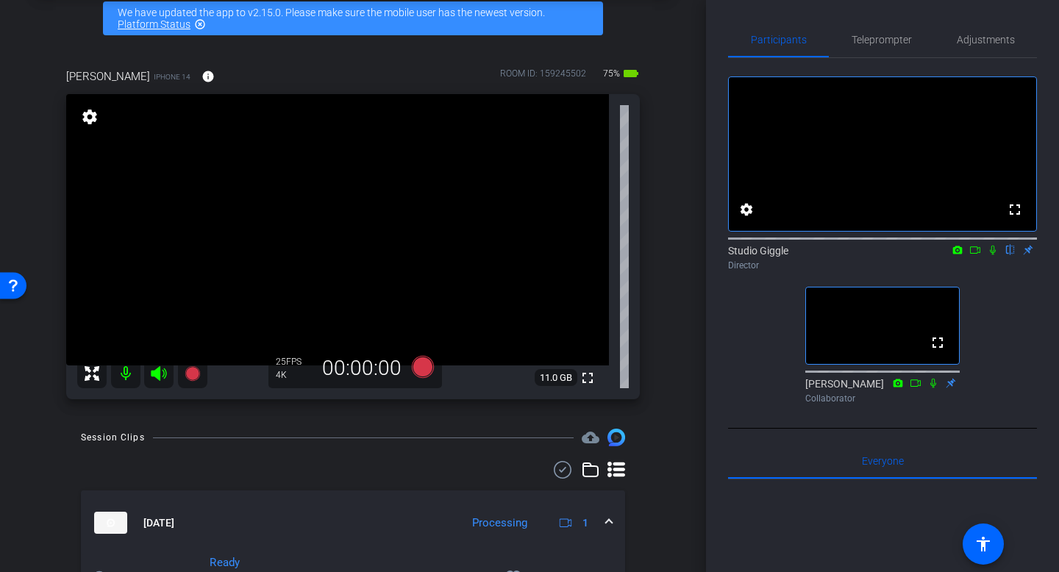
drag, startPoint x: 873, startPoint y: 46, endPoint x: 886, endPoint y: 74, distance: 30.6
click at [873, 46] on span "Teleprompter" at bounding box center [882, 39] width 60 height 35
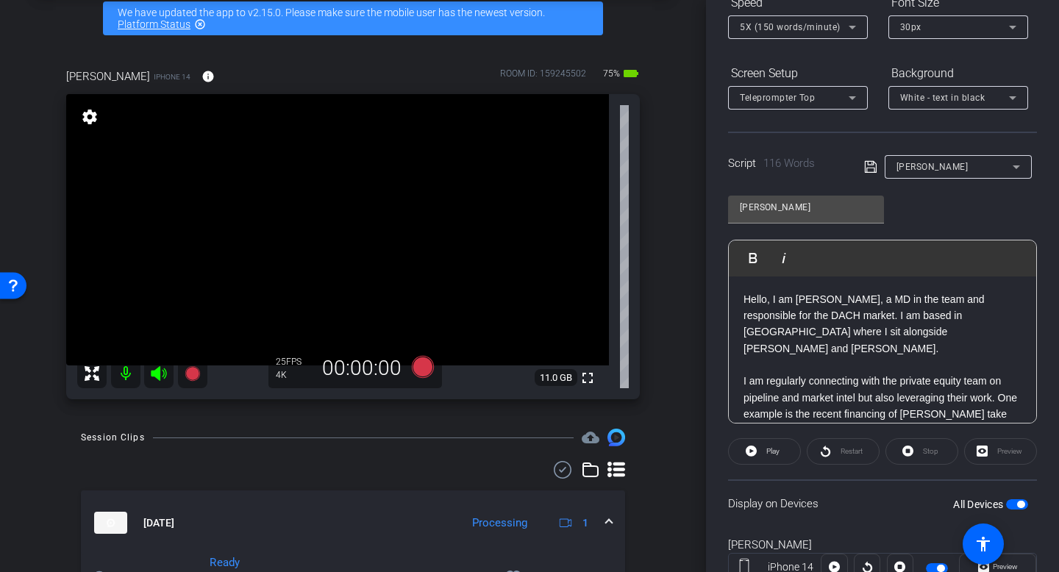
scroll to position [232, 0]
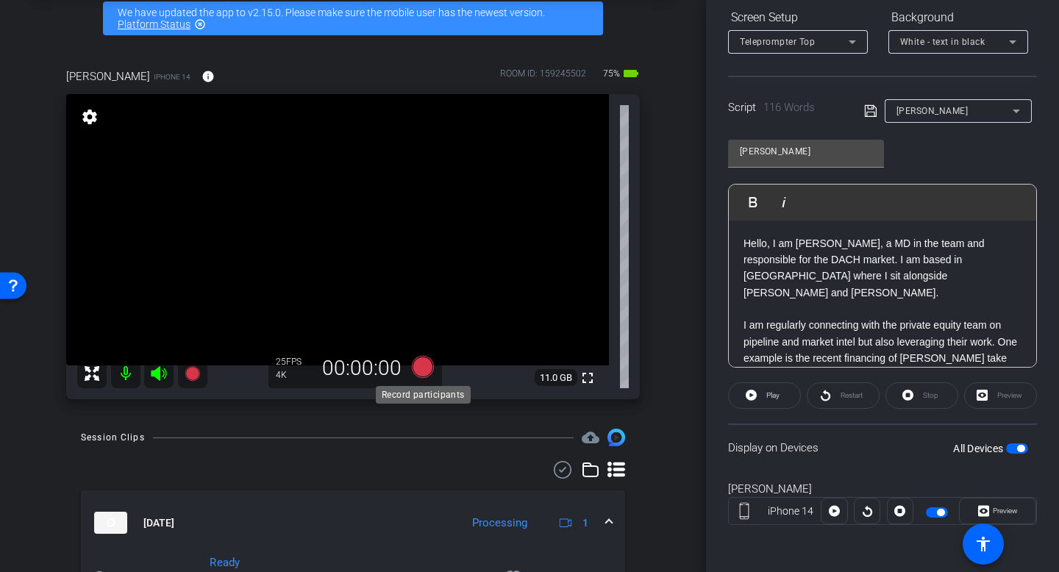
click at [422, 373] on icon at bounding box center [423, 367] width 22 height 22
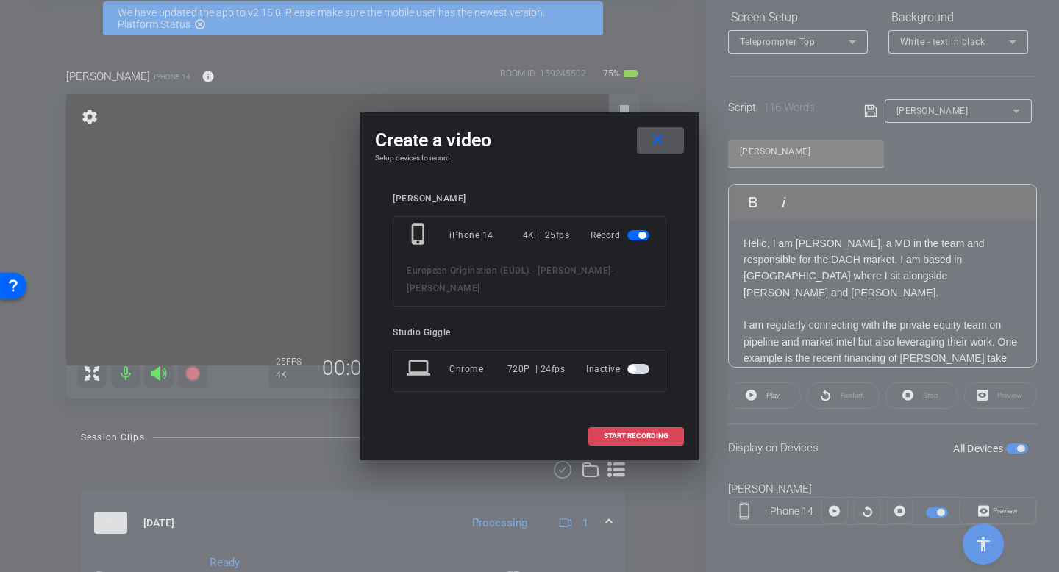
click at [652, 436] on span "START RECORDING" at bounding box center [636, 436] width 65 height 7
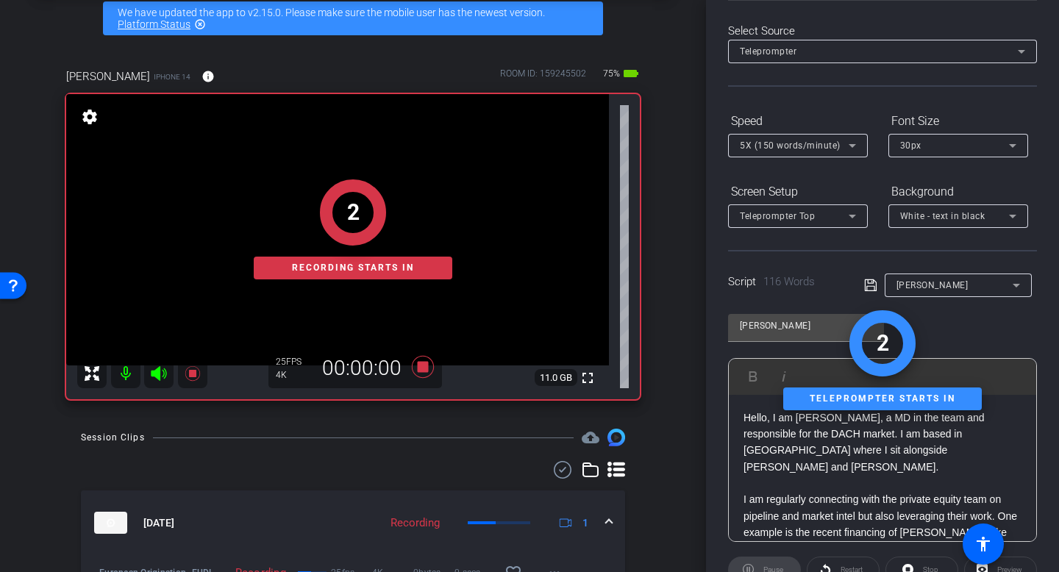
scroll to position [0, 0]
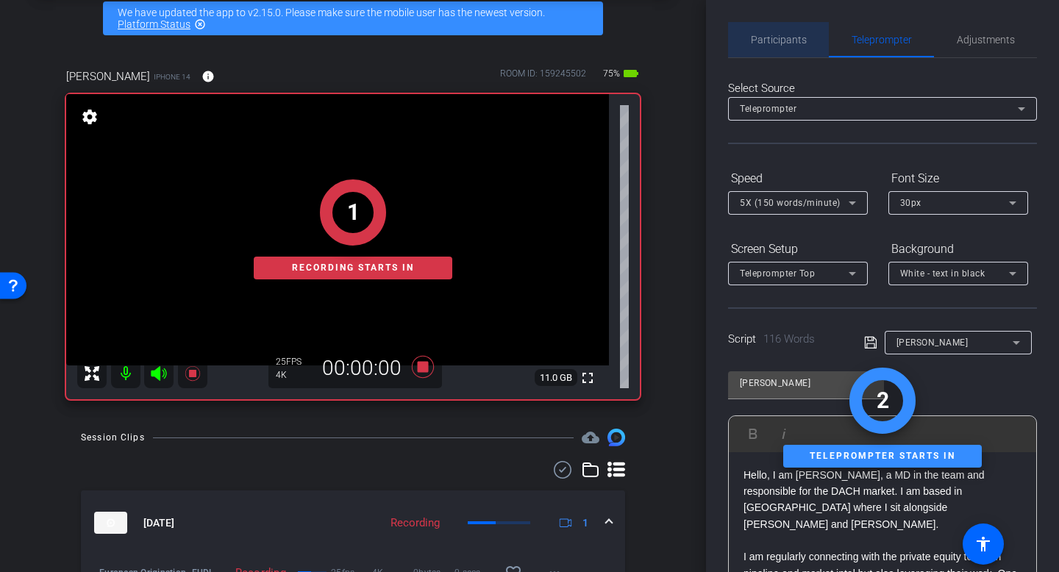
click at [798, 46] on span "Participants" at bounding box center [779, 39] width 56 height 35
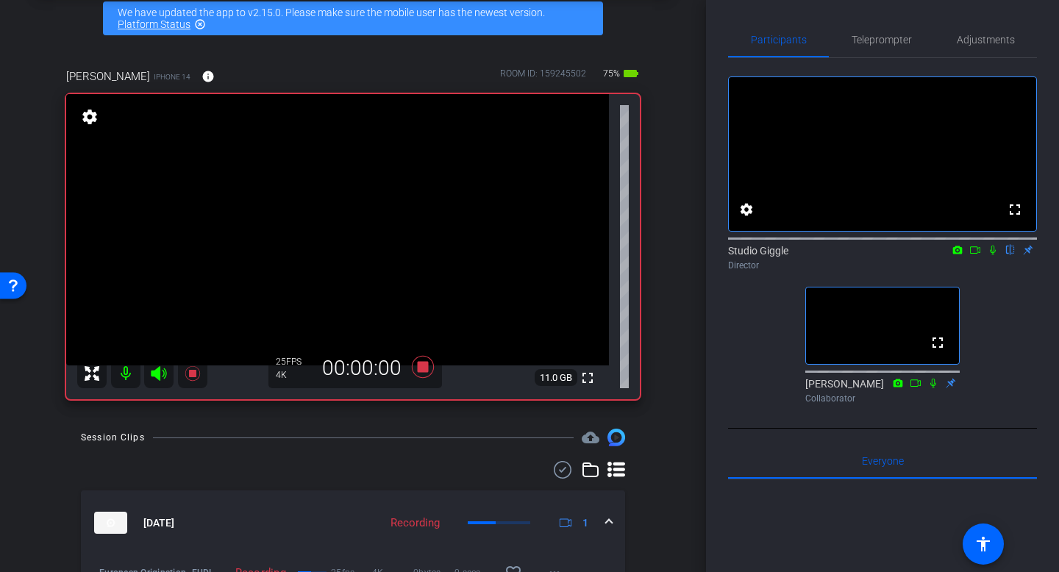
click at [991, 255] on icon at bounding box center [993, 250] width 12 height 10
click at [982, 257] on mat-icon at bounding box center [976, 250] width 18 height 13
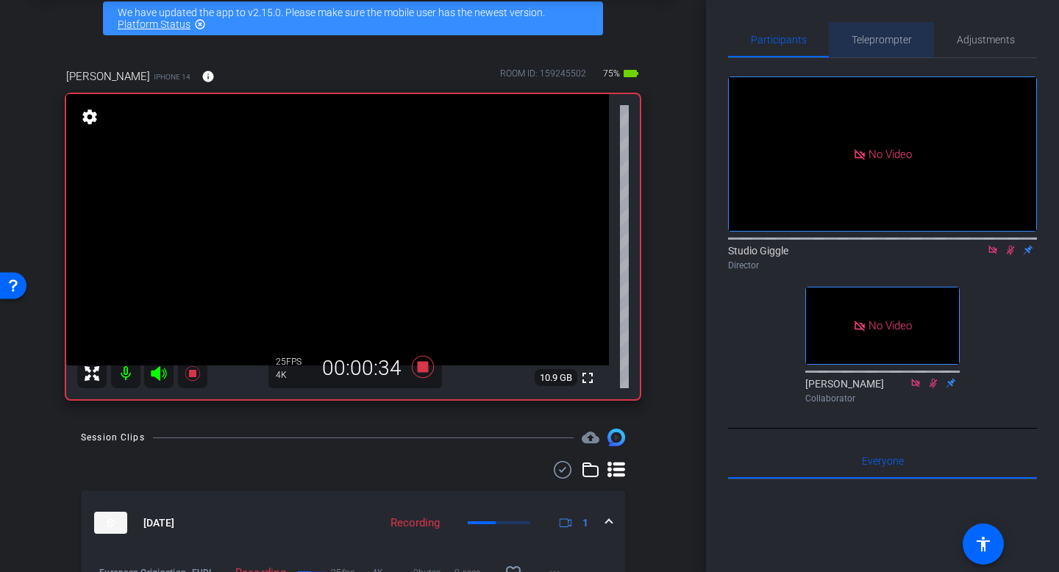
click at [932, 37] on div "Teleprompter" at bounding box center [881, 39] width 105 height 35
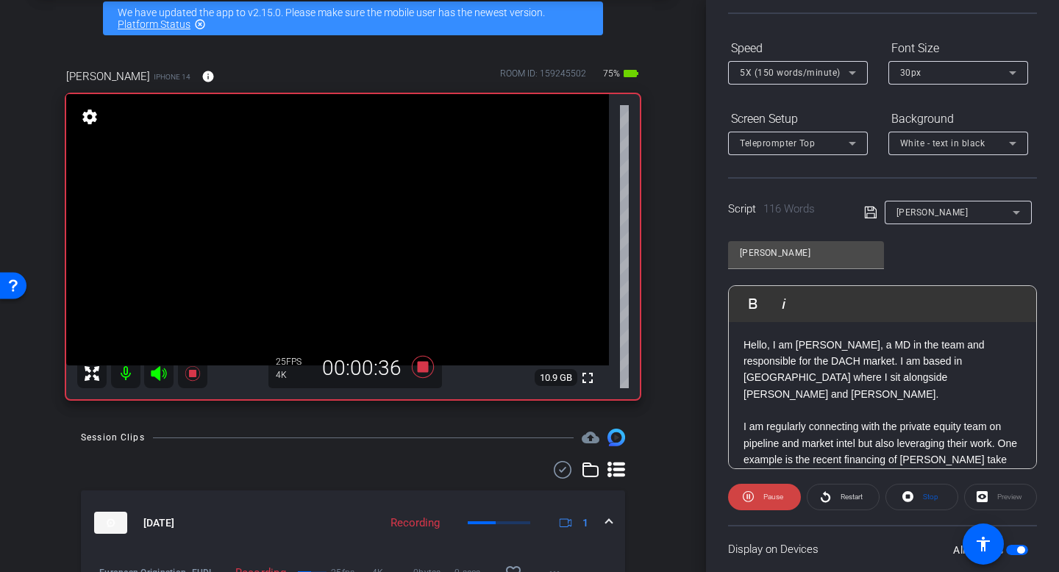
scroll to position [129, 0]
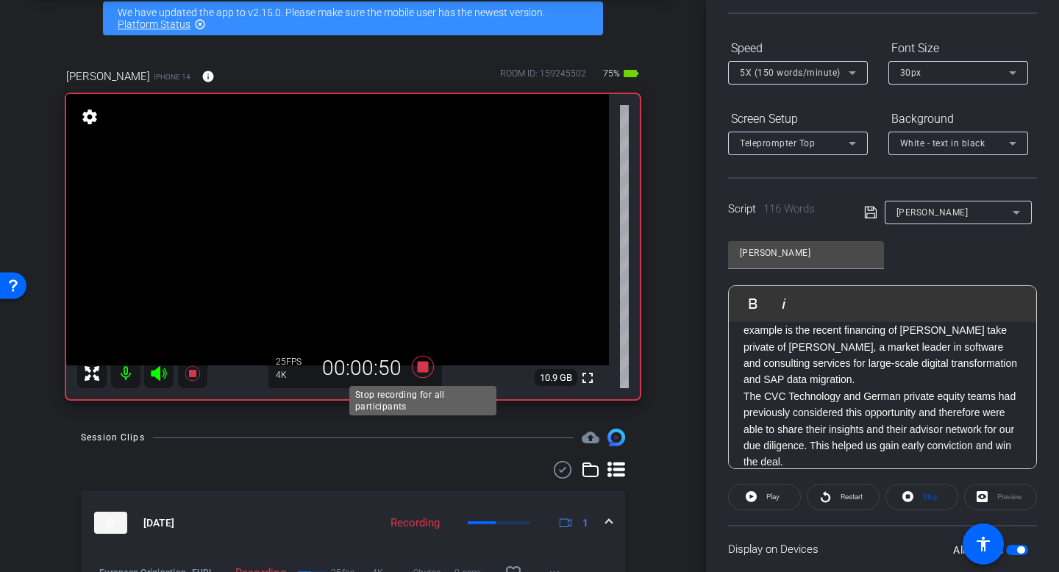
click at [426, 370] on icon at bounding box center [423, 367] width 22 height 22
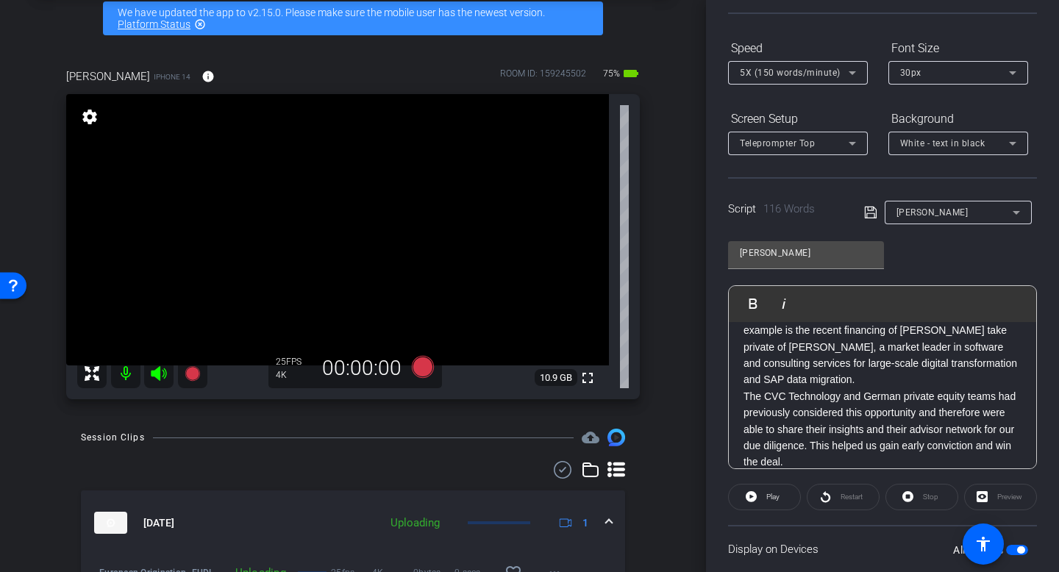
scroll to position [0, 0]
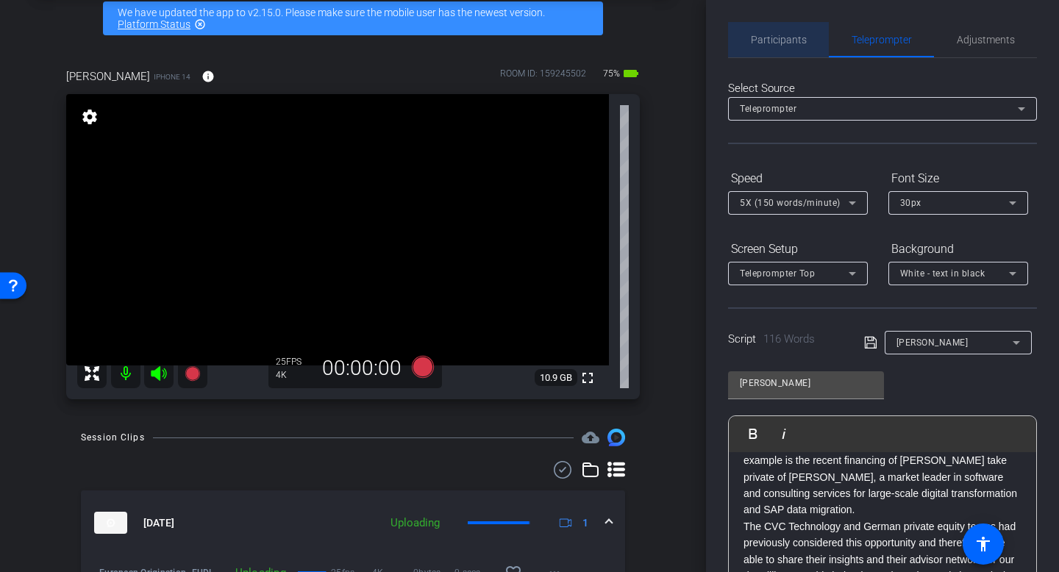
click at [792, 38] on span "Participants" at bounding box center [779, 40] width 56 height 10
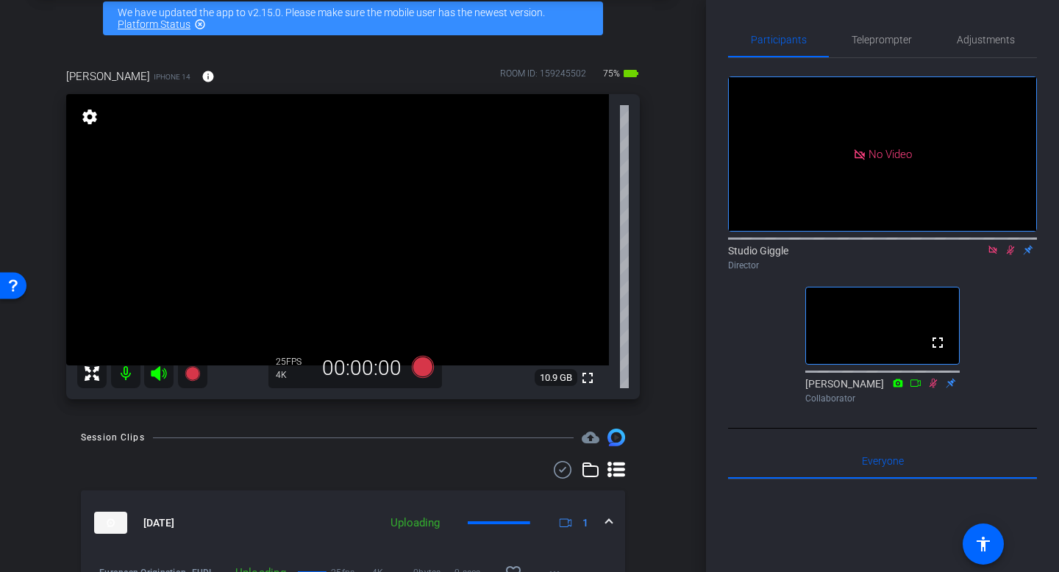
click at [1011, 246] on icon at bounding box center [1011, 251] width 8 height 10
click at [998, 245] on icon at bounding box center [993, 250] width 12 height 10
click at [882, 43] on span "Teleprompter" at bounding box center [882, 40] width 60 height 10
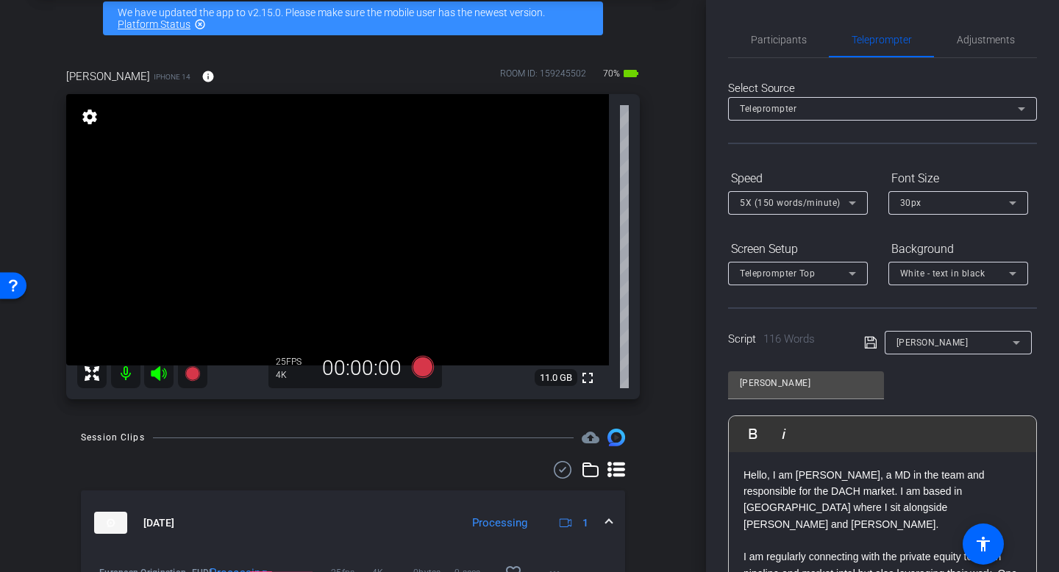
drag, startPoint x: 883, startPoint y: 475, endPoint x: 909, endPoint y: 475, distance: 26.5
click at [884, 474] on span "Hello, I am [PERSON_NAME], a MD in the team and responsible for the DACH market…" at bounding box center [864, 499] width 241 height 61
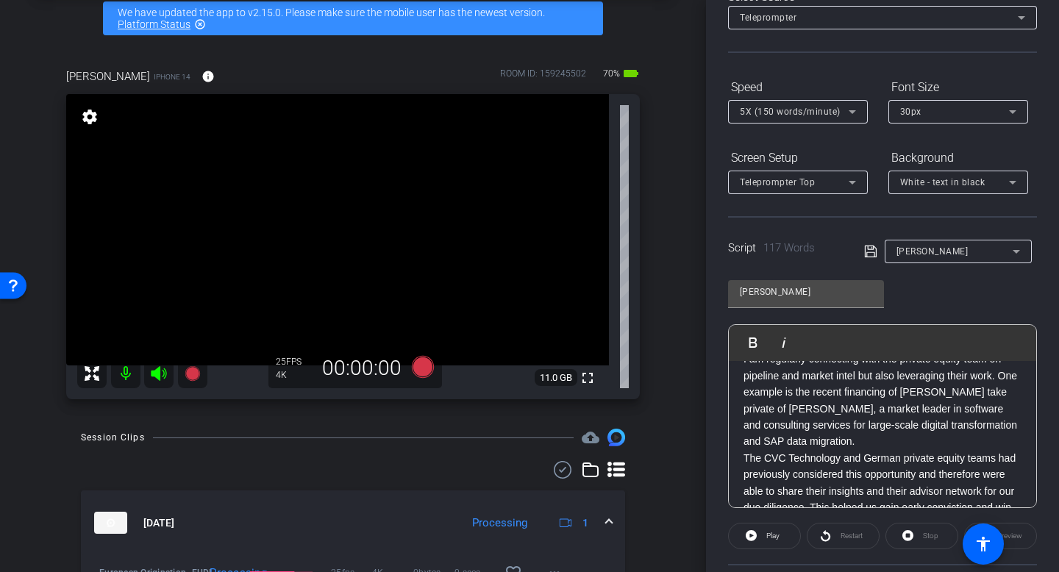
scroll to position [118, 0]
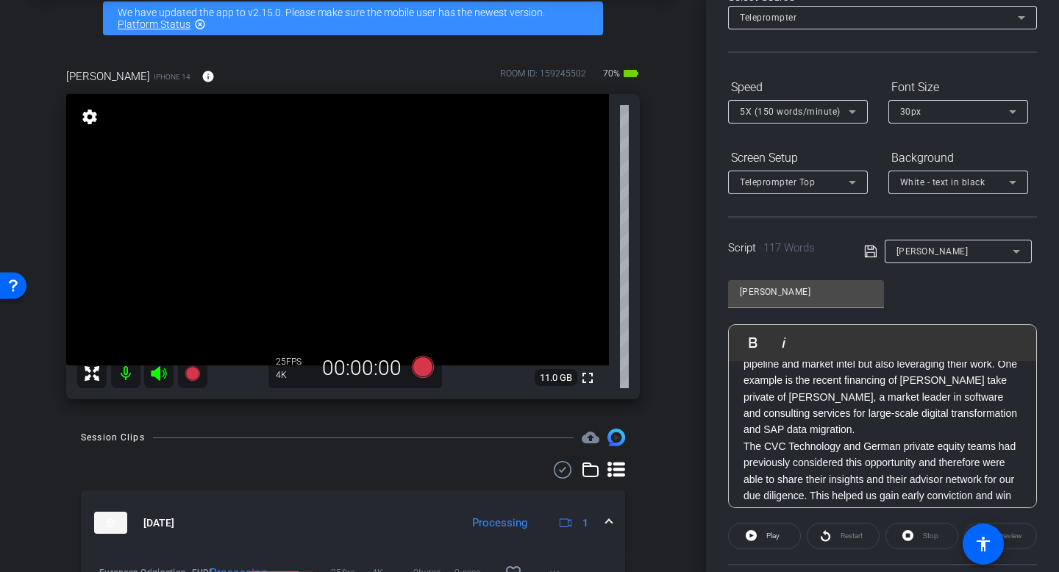
click at [877, 416] on span "I am regularly connecting with the private equity team on pipeline and market i…" at bounding box center [881, 388] width 274 height 94
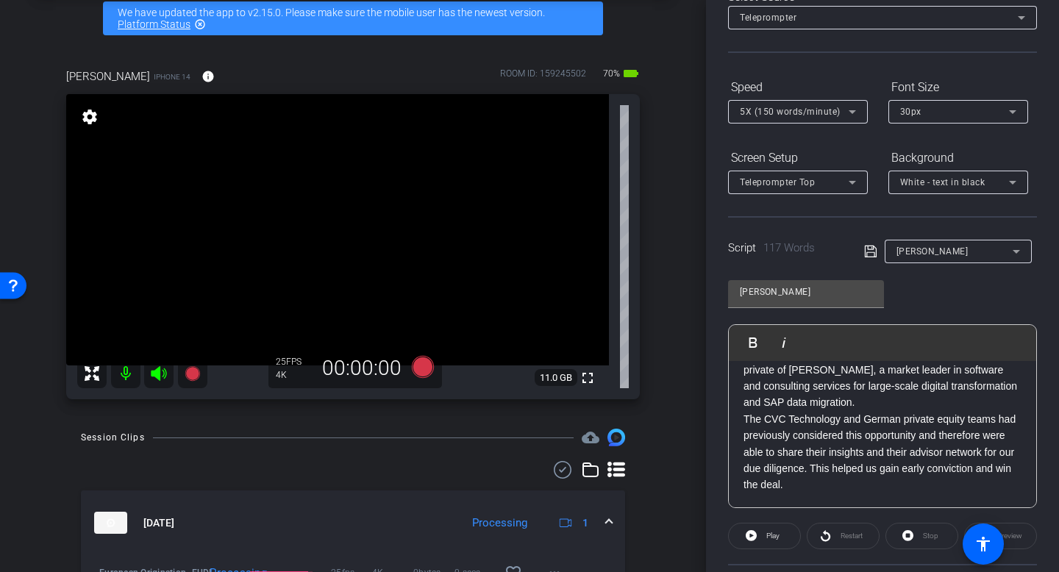
scroll to position [145, 0]
click at [881, 443] on p "The CVC Technology and German private equity teams had previously considered th…" at bounding box center [883, 453] width 278 height 82
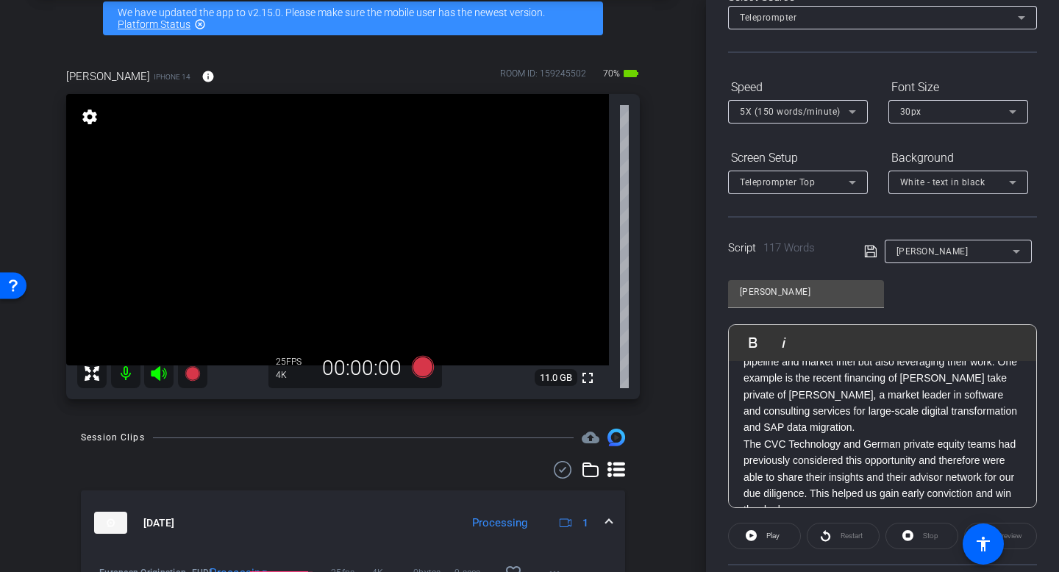
scroll to position [119, 0]
drag, startPoint x: 849, startPoint y: 400, endPoint x: 1015, endPoint y: 422, distance: 167.6
click at [1015, 422] on p "I am regularly connecting with the private equity team on pipeline and market i…" at bounding box center [883, 387] width 278 height 99
click at [839, 420] on p "I am regularly connecting with the private equity team on pipeline and market i…" at bounding box center [883, 387] width 278 height 99
drag, startPoint x: 898, startPoint y: 415, endPoint x: 965, endPoint y: 451, distance: 76.7
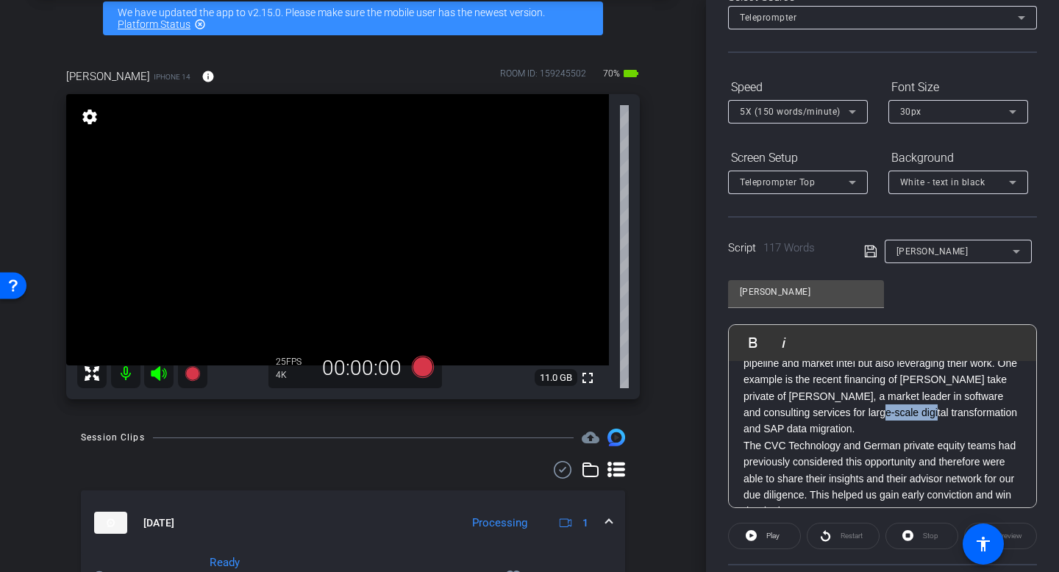
click at [909, 415] on span "I am regularly connecting with the private equity team on pipeline and market i…" at bounding box center [881, 388] width 274 height 94
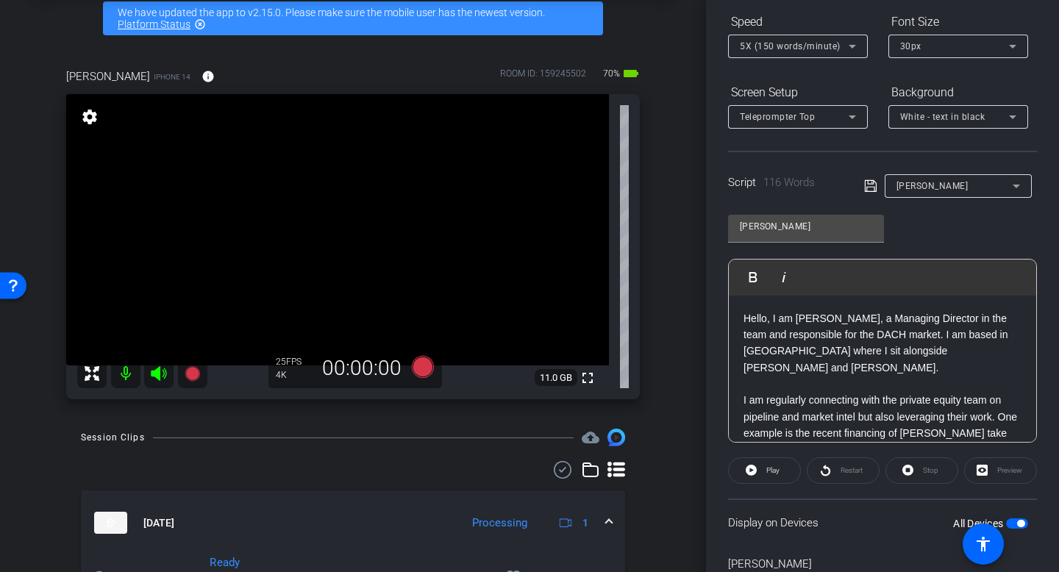
scroll to position [155, 0]
click at [422, 363] on icon at bounding box center [423, 367] width 22 height 22
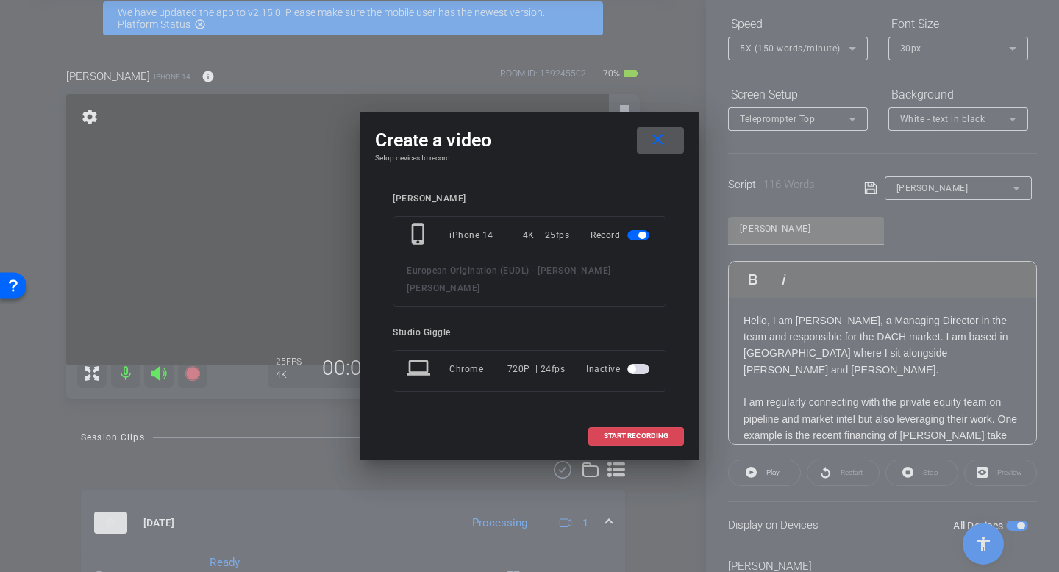
click at [645, 436] on span "START RECORDING" at bounding box center [636, 436] width 65 height 7
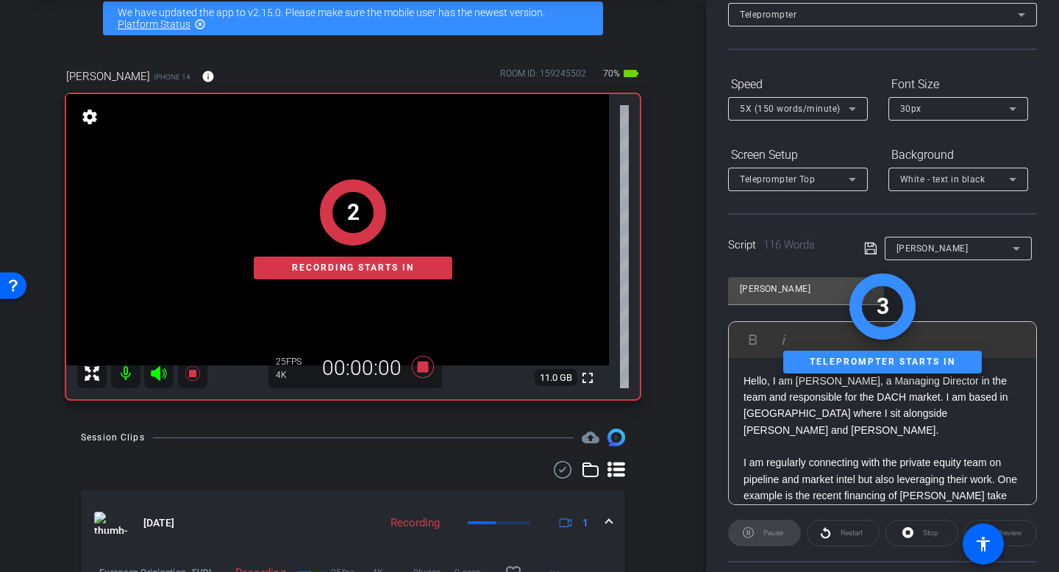
scroll to position [0, 0]
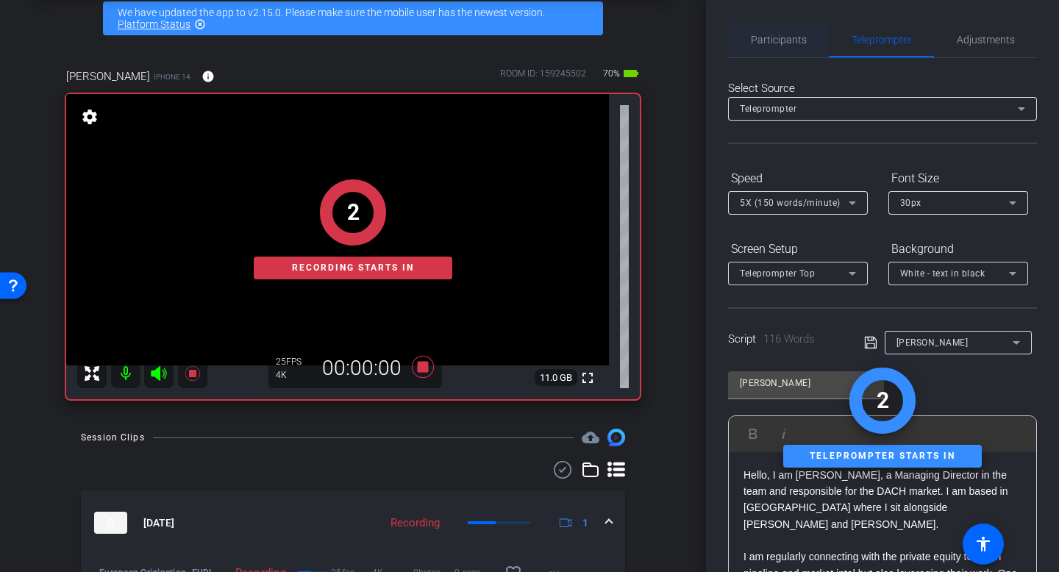
click at [803, 40] on span "Participants" at bounding box center [779, 40] width 56 height 10
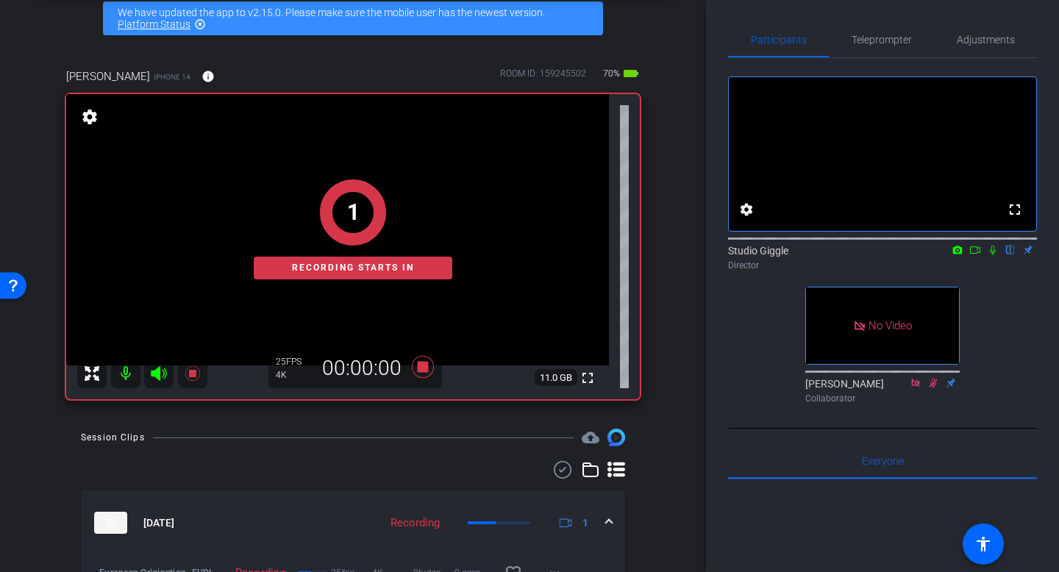
click at [995, 255] on icon at bounding box center [993, 251] width 6 height 10
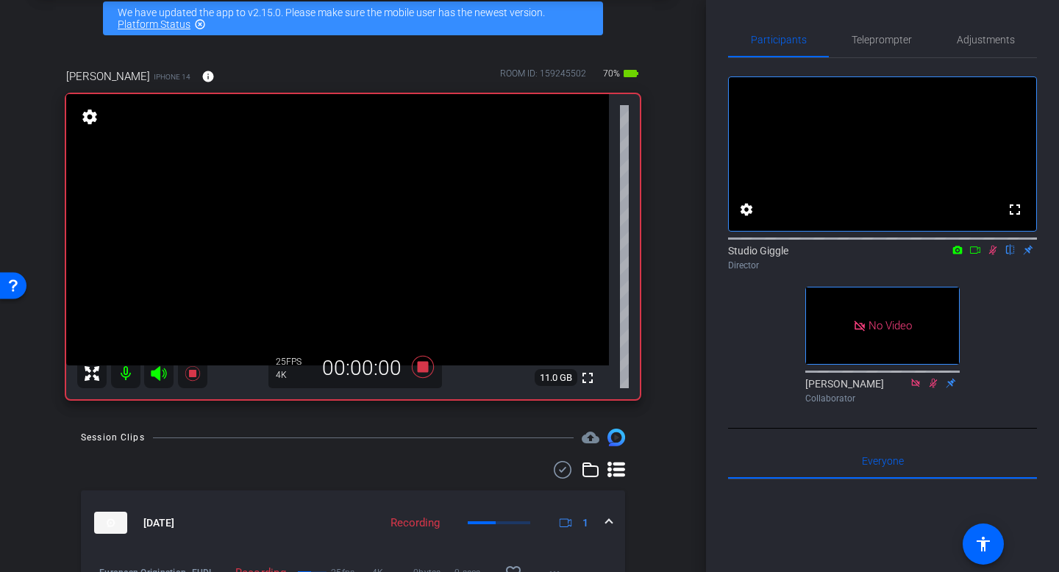
click at [979, 255] on icon at bounding box center [976, 250] width 12 height 10
click at [875, 35] on span "Teleprompter" at bounding box center [882, 40] width 60 height 10
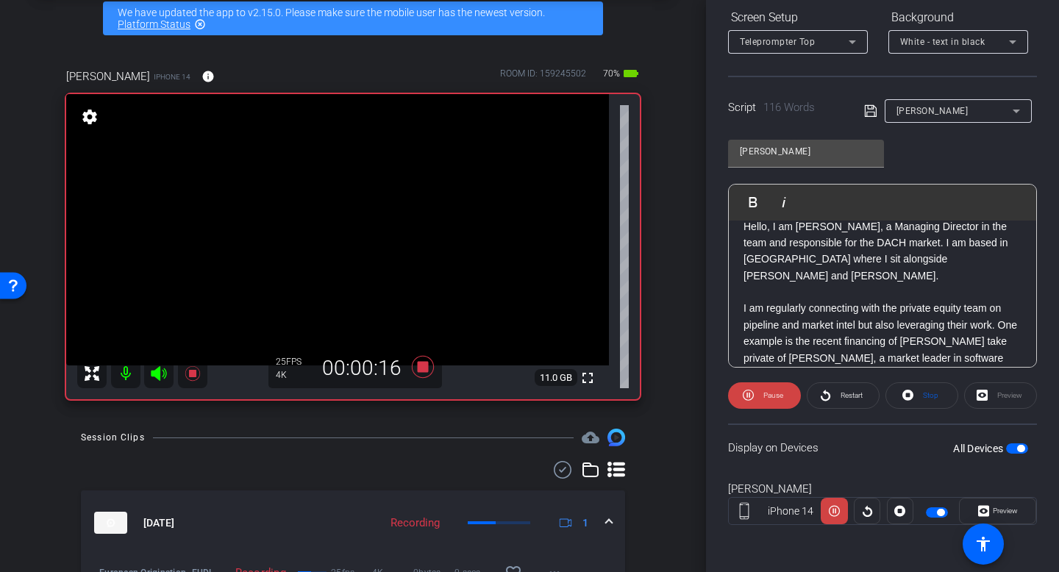
scroll to position [20, 0]
click at [1006, 505] on span "Preview" at bounding box center [1004, 511] width 29 height 21
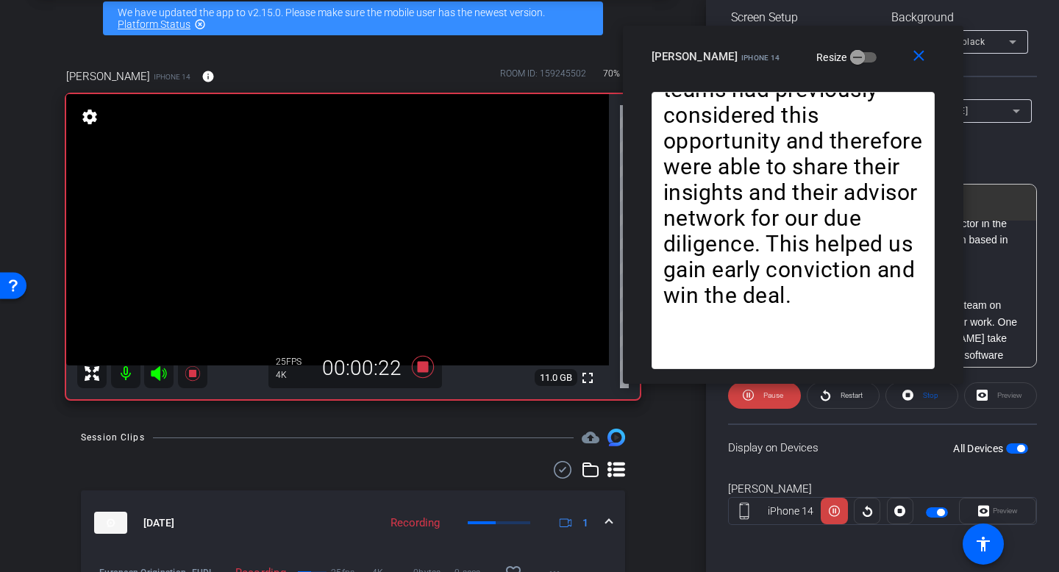
drag, startPoint x: 549, startPoint y: 117, endPoint x: 800, endPoint y: 35, distance: 264.1
click at [800, 35] on div "close christine weis iPhone 14 Resize" at bounding box center [793, 59] width 341 height 66
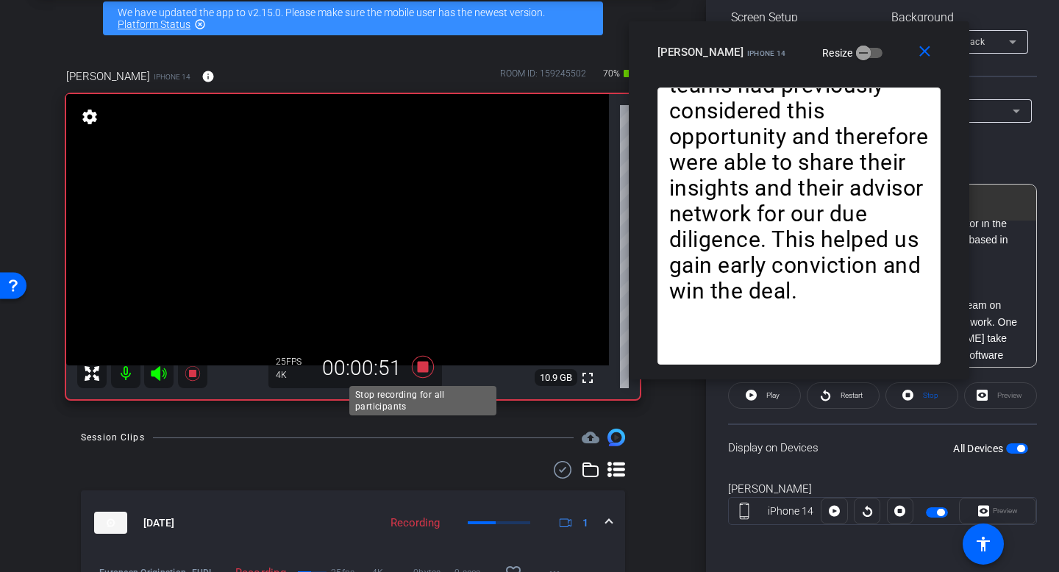
drag, startPoint x: 430, startPoint y: 372, endPoint x: 441, endPoint y: 358, distance: 17.8
click at [430, 372] on icon at bounding box center [422, 367] width 35 height 26
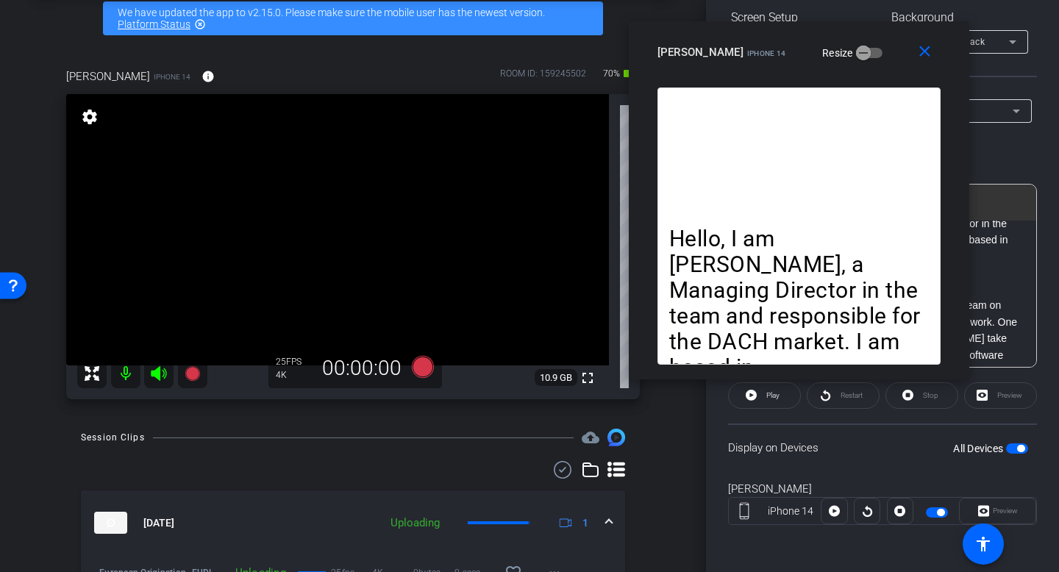
drag, startPoint x: 939, startPoint y: 26, endPoint x: 984, endPoint y: 353, distance: 330.6
click at [970, 380] on div "close christine weis iPhone 14 Resize Hello, I am Christine Weis, a Managing Di…" at bounding box center [799, 200] width 341 height 358
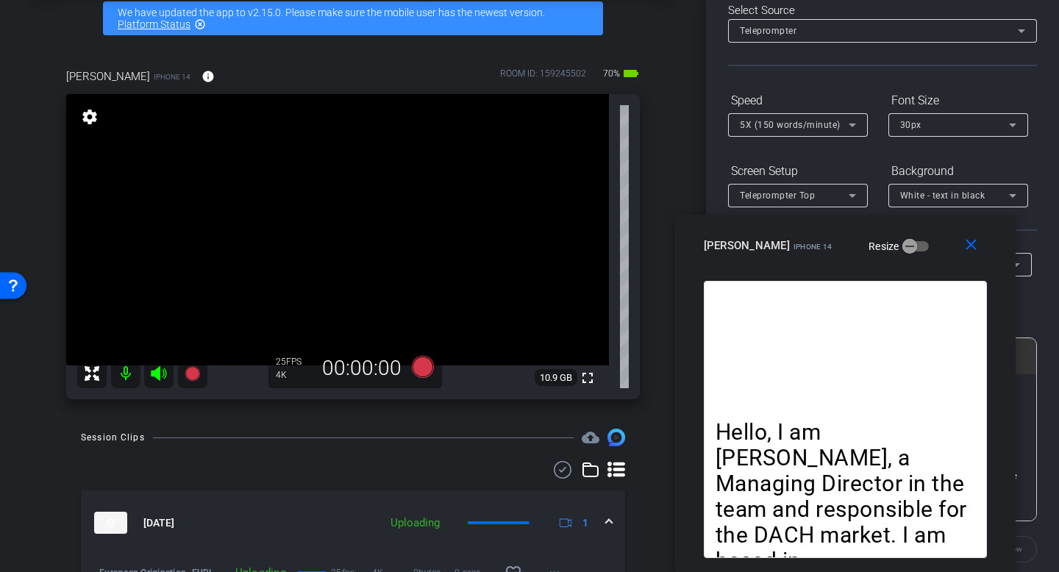
scroll to position [0, 0]
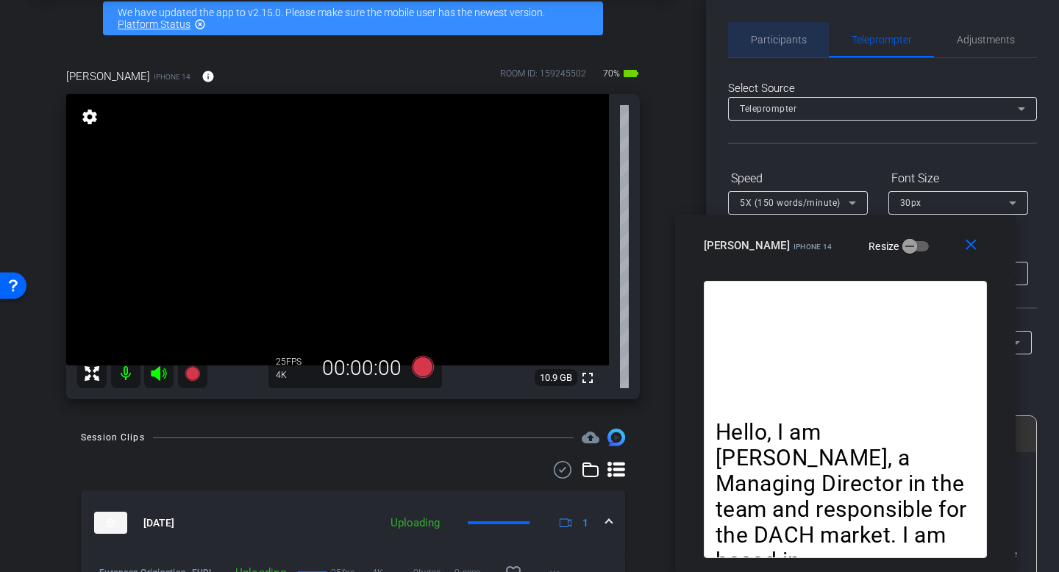
click at [785, 49] on span "Participants" at bounding box center [779, 39] width 56 height 35
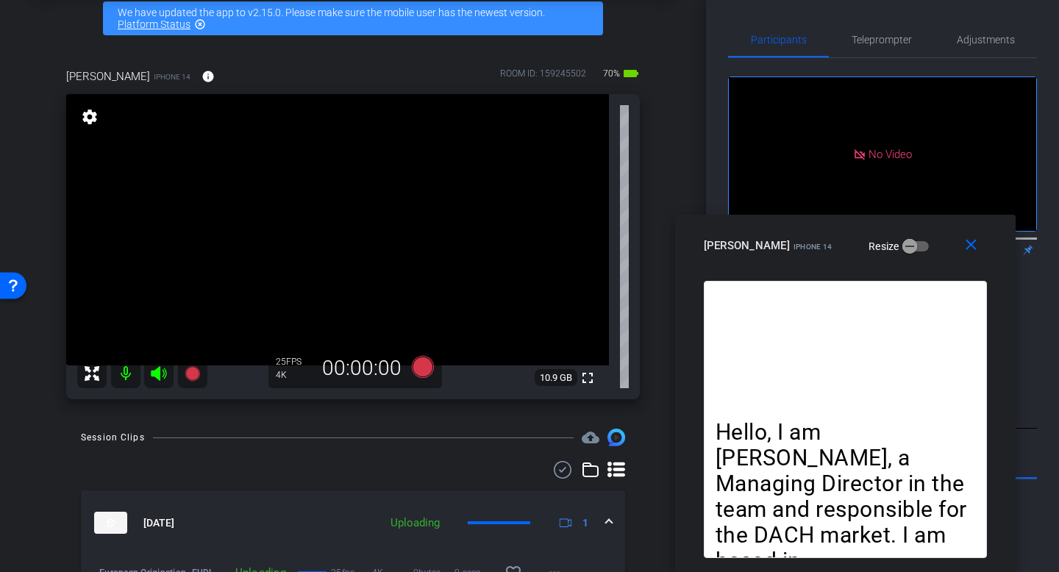
click at [1012, 245] on icon at bounding box center [1011, 250] width 12 height 10
drag, startPoint x: 995, startPoint y: 205, endPoint x: 1002, endPoint y: 222, distance: 18.2
click at [996, 246] on icon at bounding box center [993, 250] width 8 height 8
click at [984, 251] on span at bounding box center [974, 245] width 47 height 35
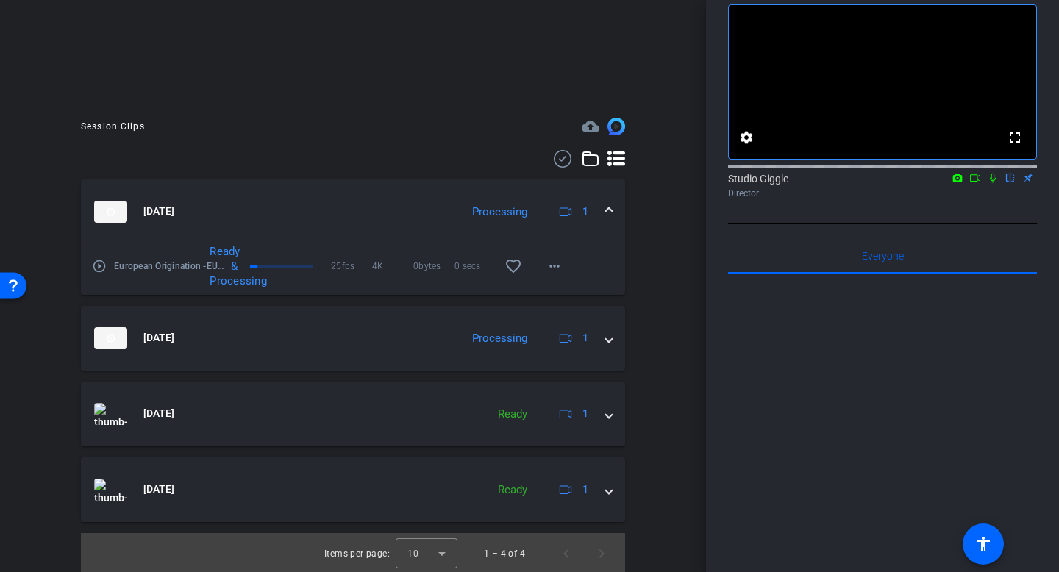
scroll to position [324, 0]
click at [993, 183] on icon at bounding box center [993, 178] width 12 height 10
click at [980, 182] on icon at bounding box center [975, 177] width 10 height 7
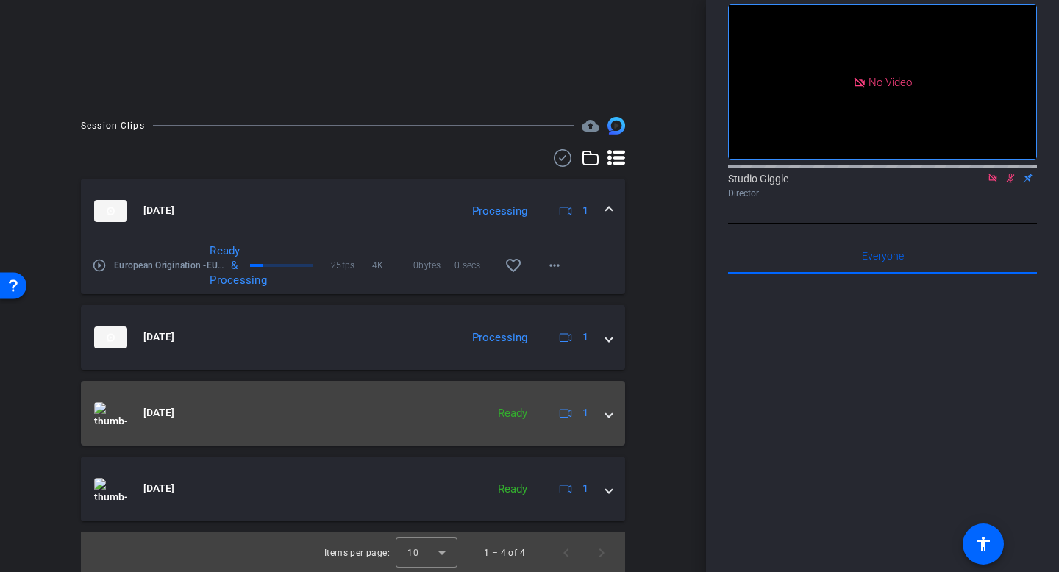
click at [606, 418] on span at bounding box center [609, 412] width 6 height 15
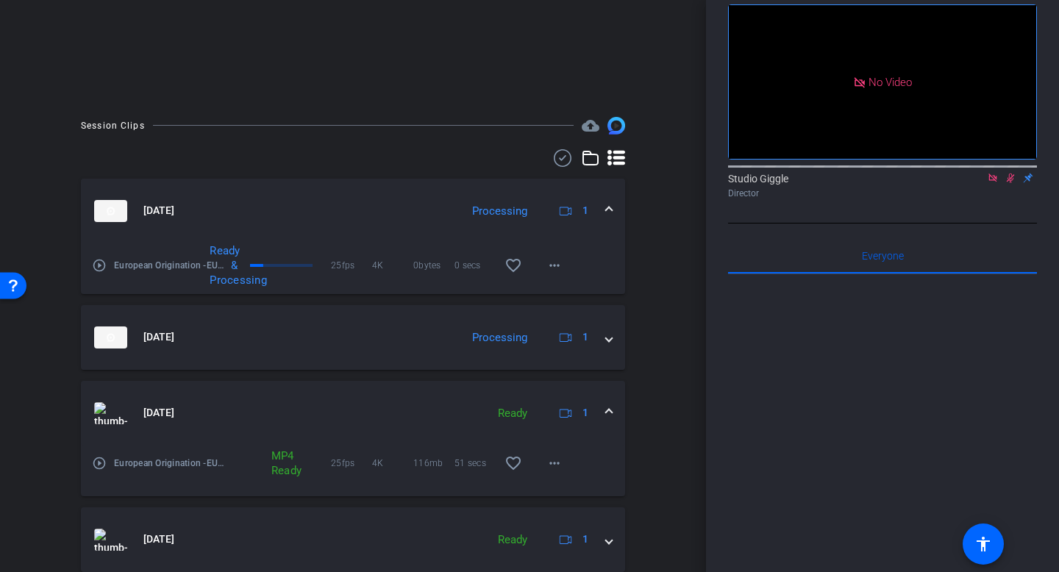
click at [606, 418] on span at bounding box center [609, 412] width 6 height 15
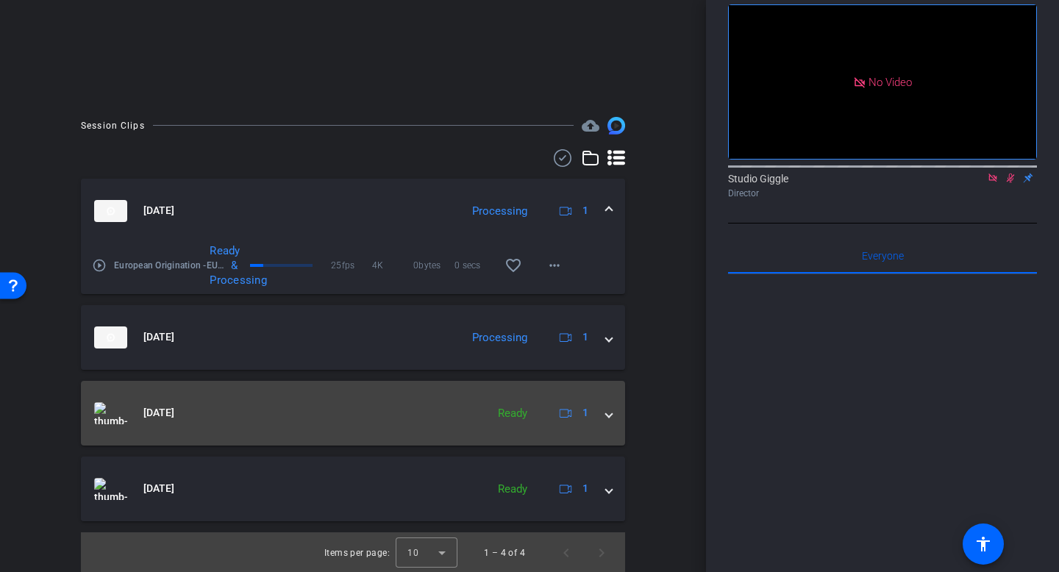
click at [123, 409] on img at bounding box center [110, 413] width 33 height 22
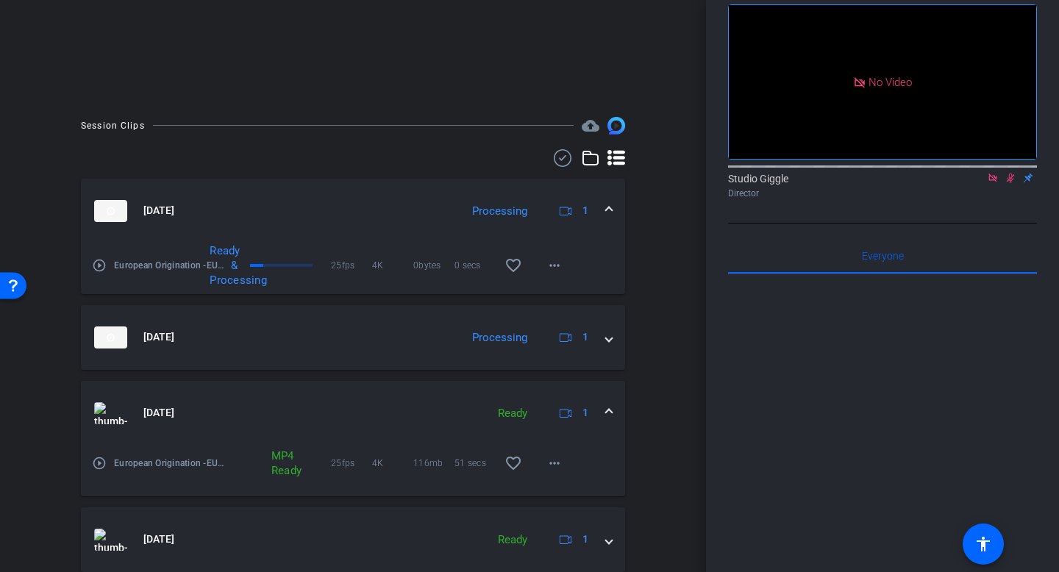
click at [99, 463] on mat-icon "play_circle_outline" at bounding box center [99, 463] width 15 height 15
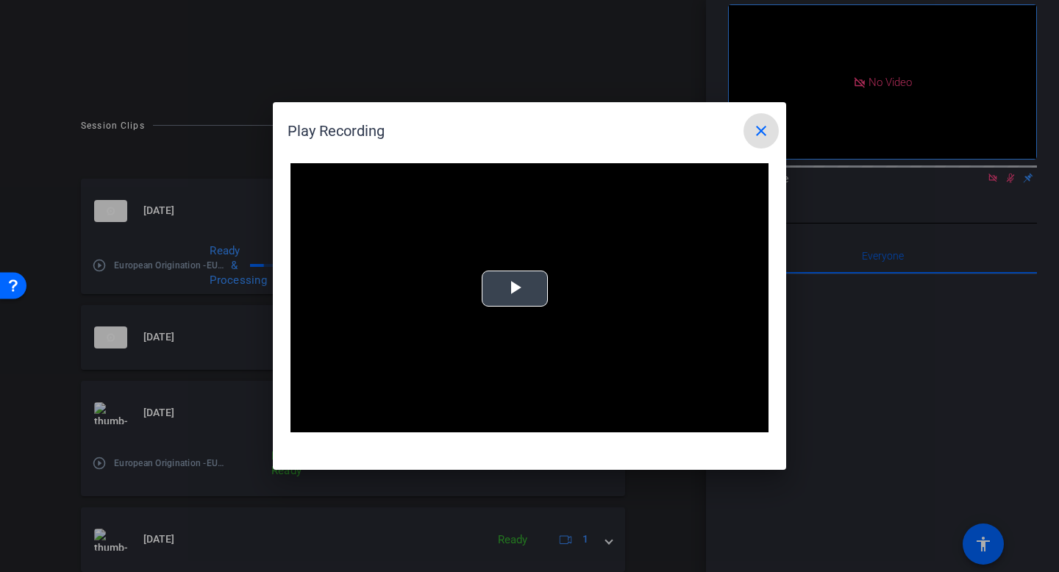
click at [515, 289] on span "Video Player" at bounding box center [515, 289] width 0 height 0
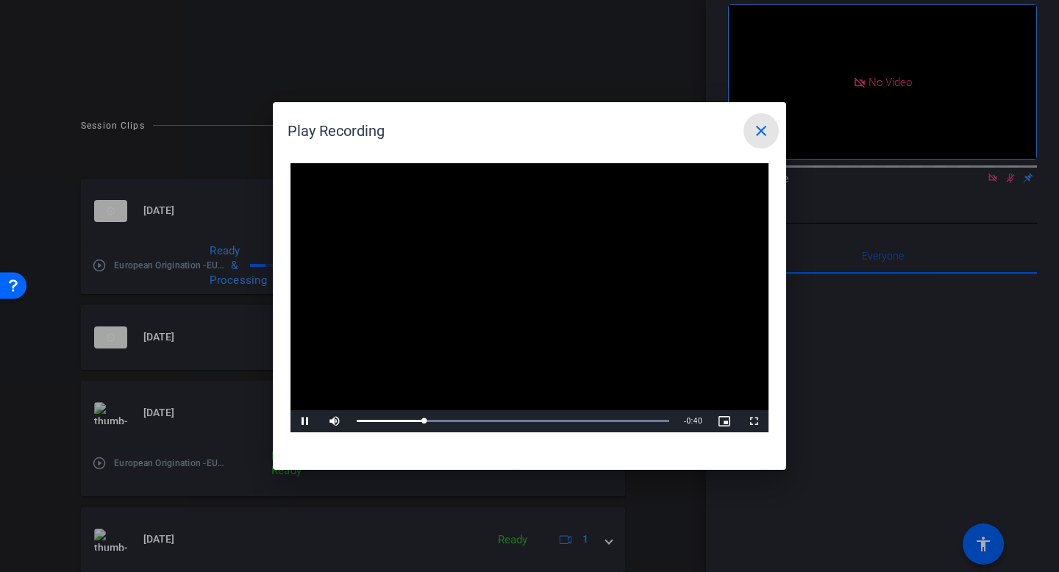
drag, startPoint x: 761, startPoint y: 132, endPoint x: 736, endPoint y: 157, distance: 35.4
click at [761, 132] on mat-icon "close" at bounding box center [762, 131] width 18 height 18
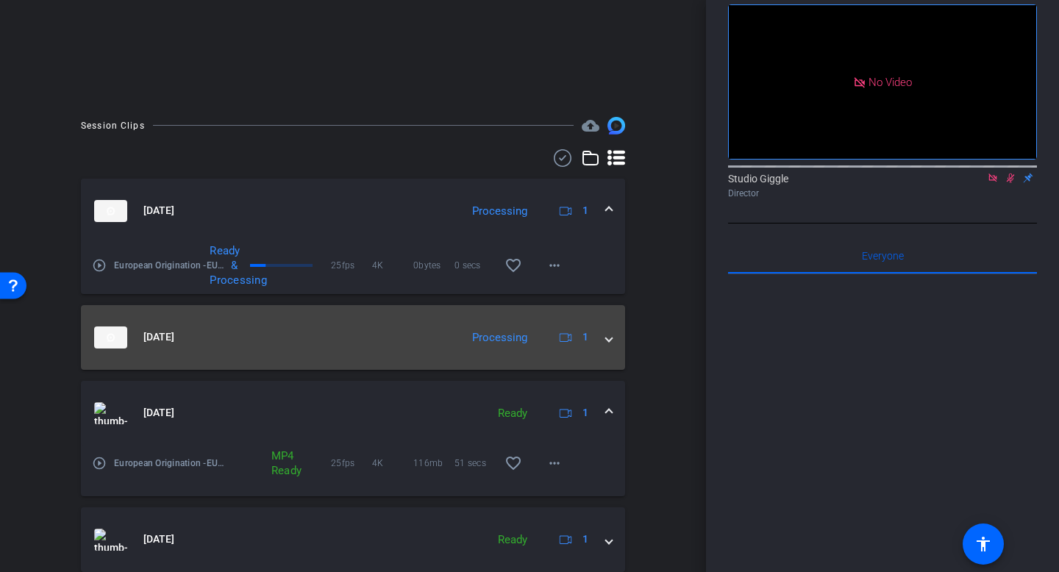
drag, startPoint x: 166, startPoint y: 345, endPoint x: 160, endPoint y: 351, distance: 8.3
click at [166, 345] on span "Oct 2, 2025" at bounding box center [158, 337] width 31 height 15
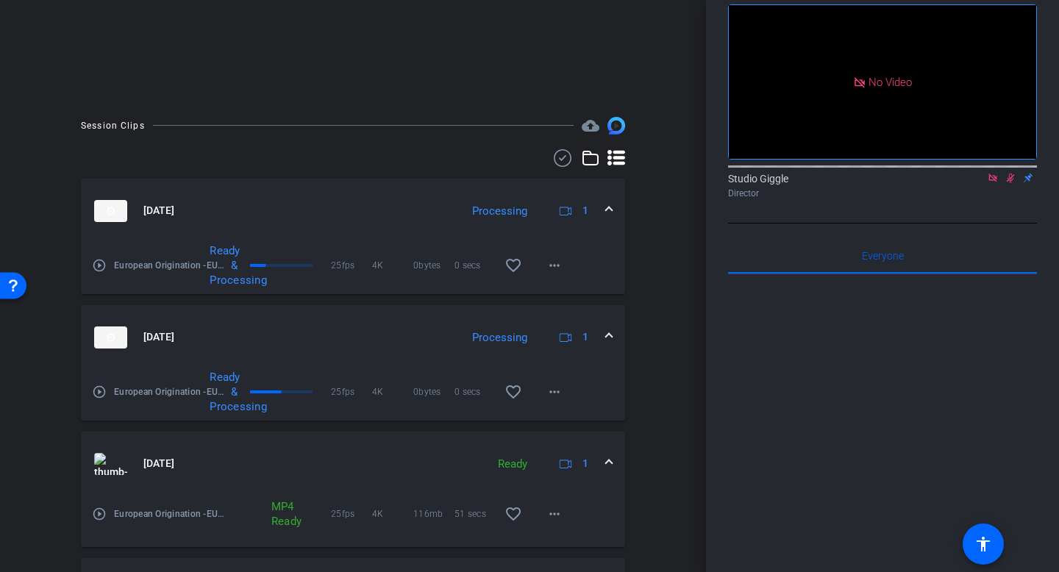
click at [102, 397] on mat-icon "play_circle_outline" at bounding box center [99, 392] width 15 height 15
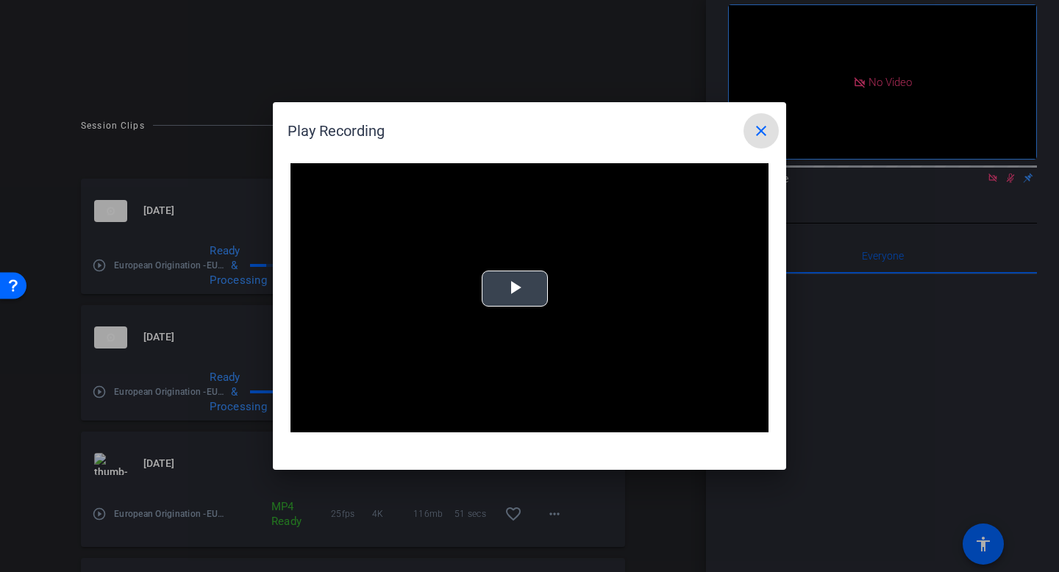
click at [515, 289] on span "Video Player" at bounding box center [515, 289] width 0 height 0
drag, startPoint x: 763, startPoint y: 127, endPoint x: 349, endPoint y: 185, distance: 417.4
click at [763, 127] on mat-icon "close" at bounding box center [762, 131] width 18 height 18
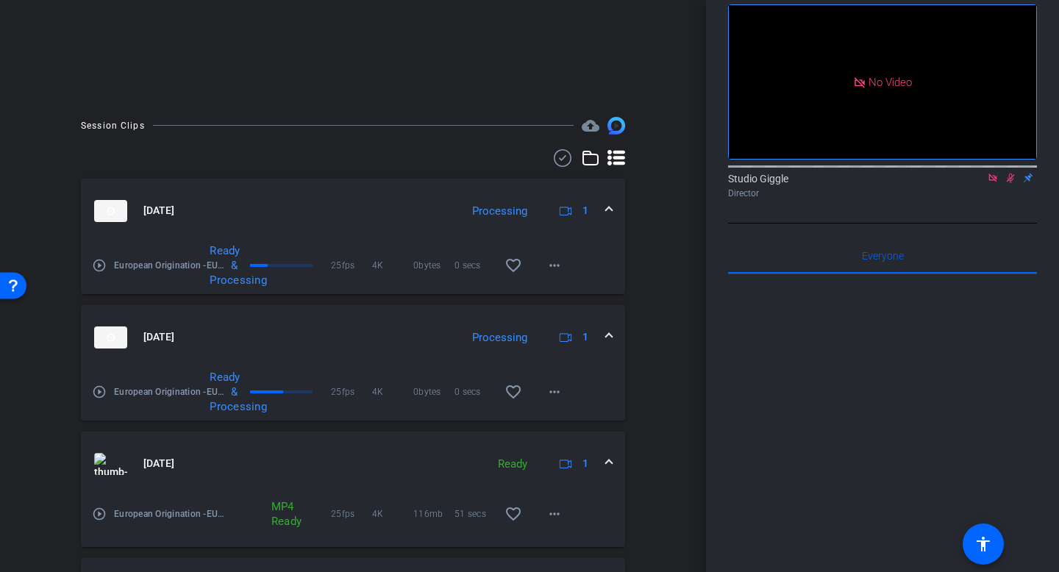
click at [95, 264] on mat-icon "play_circle_outline" at bounding box center [99, 265] width 15 height 15
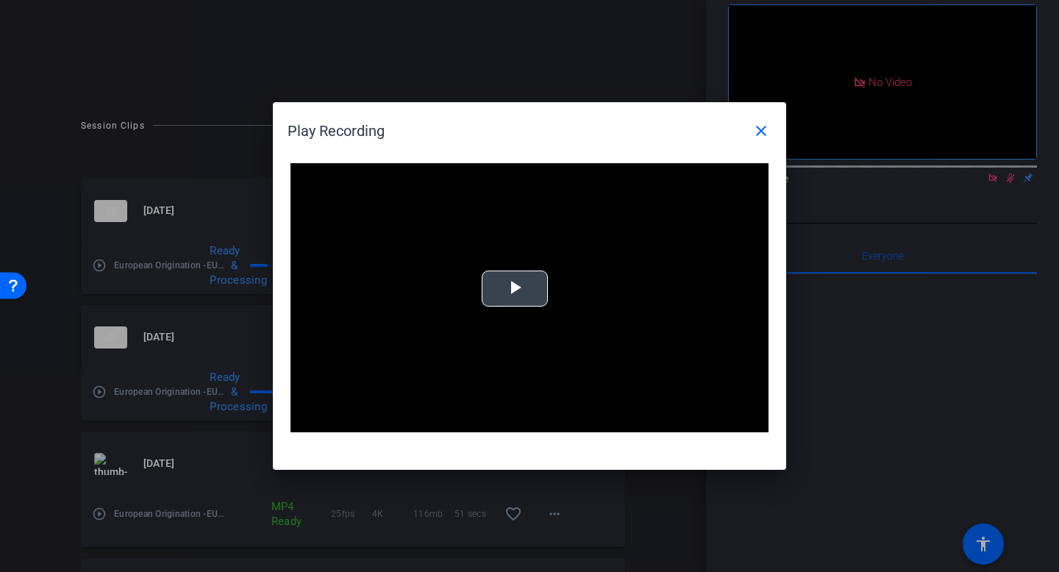
drag, startPoint x: 499, startPoint y: 286, endPoint x: 630, endPoint y: 352, distance: 146.4
click at [515, 289] on span "Video Player" at bounding box center [515, 289] width 0 height 0
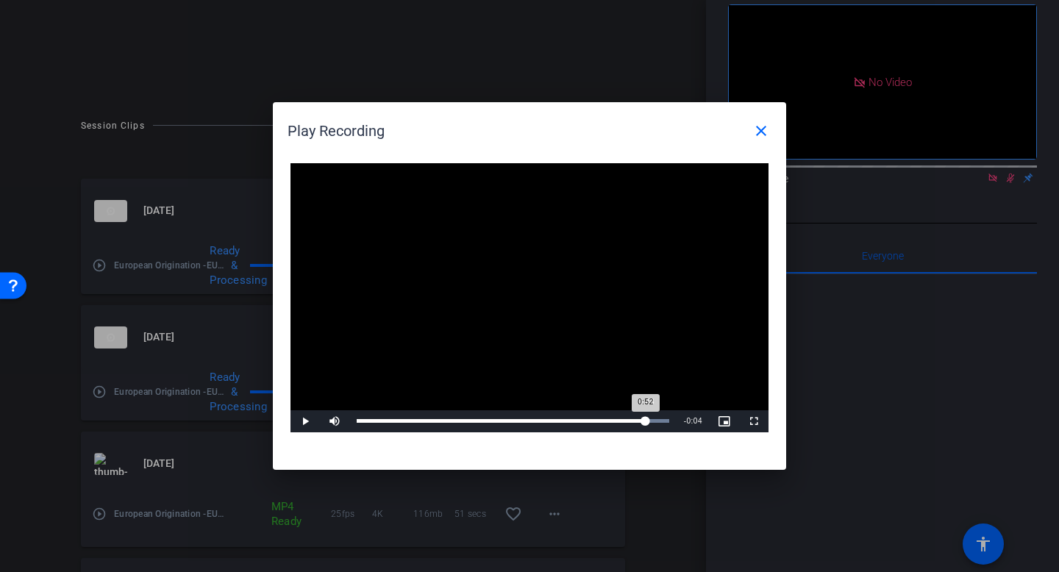
click at [645, 420] on div "Loaded : 100.00% 0:48 0:52" at bounding box center [513, 421] width 313 height 4
click at [307, 422] on span "Video Player" at bounding box center [305, 422] width 29 height 0
click at [768, 124] on mat-icon "close" at bounding box center [762, 131] width 18 height 18
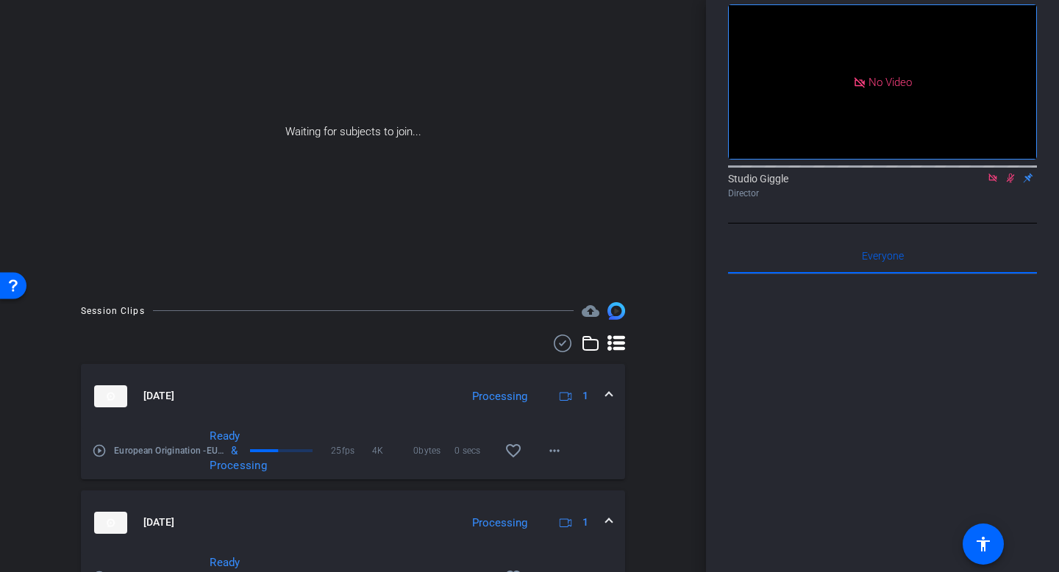
scroll to position [136, 0]
